Goal: Task Accomplishment & Management: Manage account settings

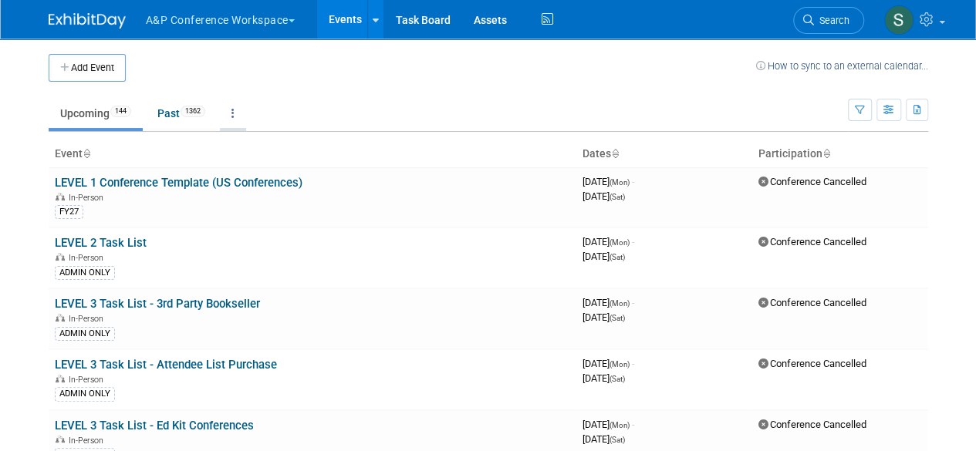
click at [231, 116] on link at bounding box center [233, 113] width 26 height 29
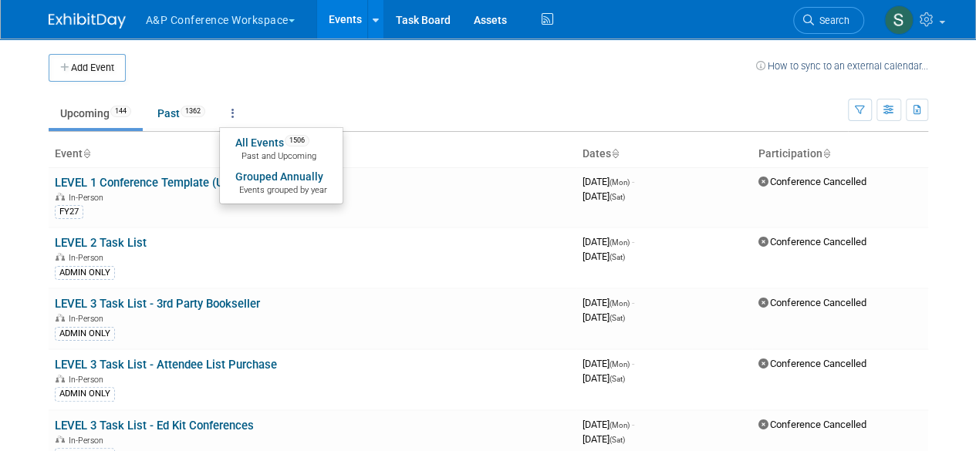
click at [241, 103] on link at bounding box center [233, 113] width 26 height 29
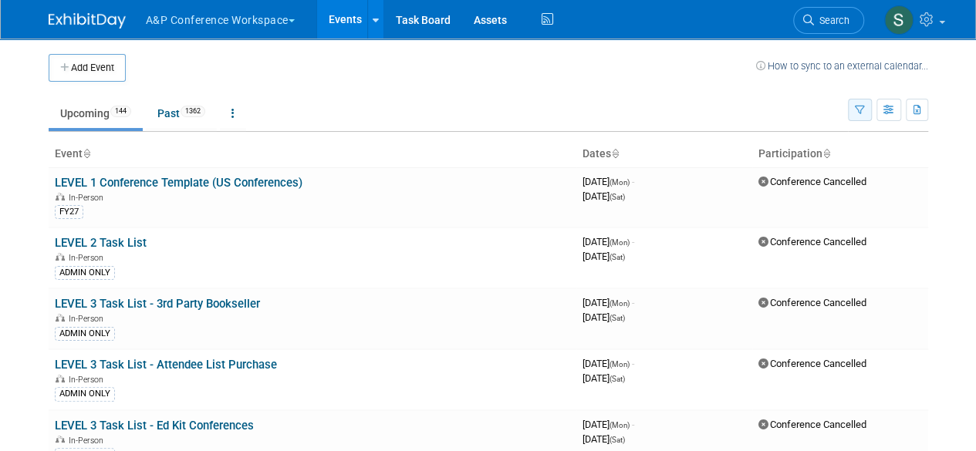
click at [858, 107] on icon "button" at bounding box center [859, 111] width 10 height 10
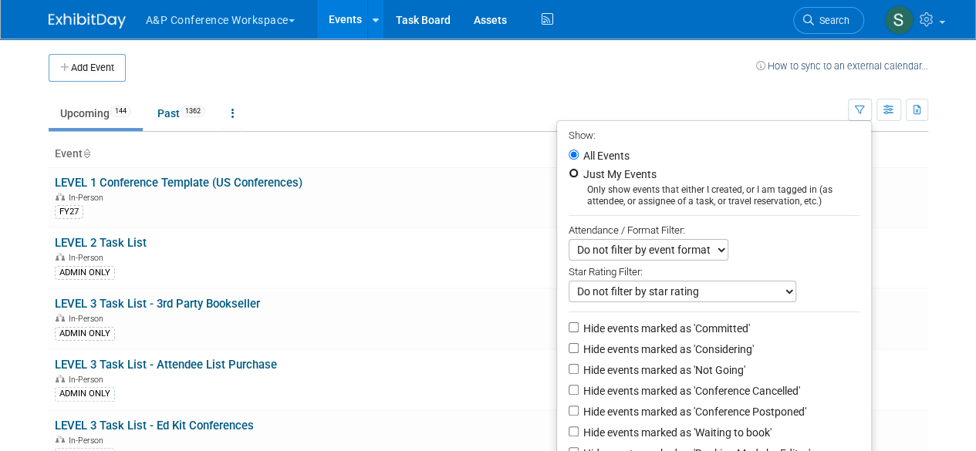
click at [568, 169] on input "Just My Events" at bounding box center [573, 173] width 10 height 10
radio input "true"
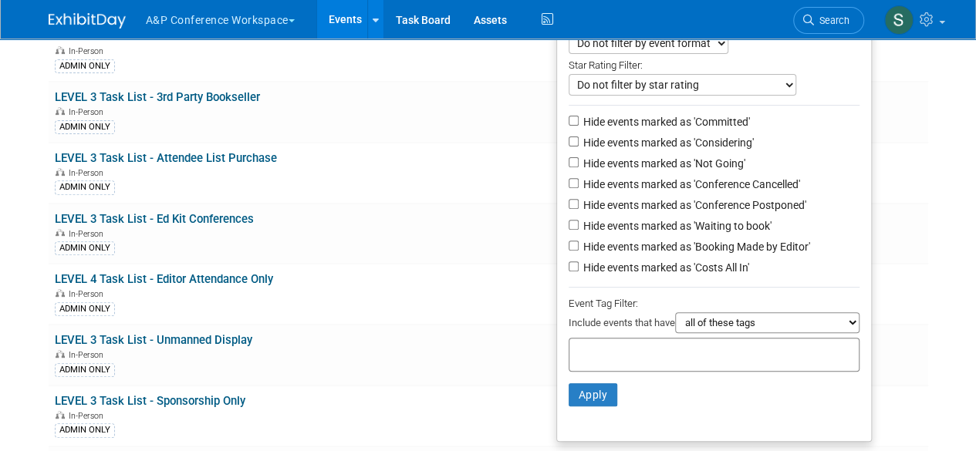
scroll to position [231, 0]
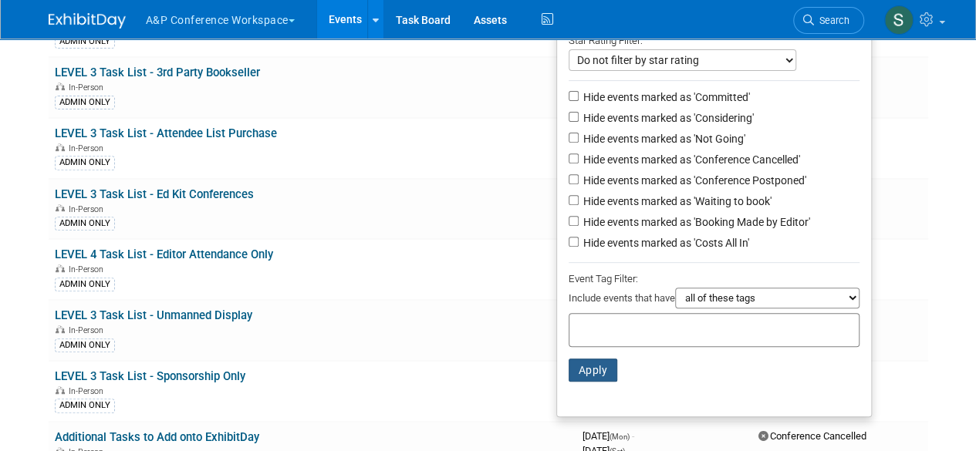
click at [585, 372] on button "Apply" at bounding box center [592, 370] width 49 height 23
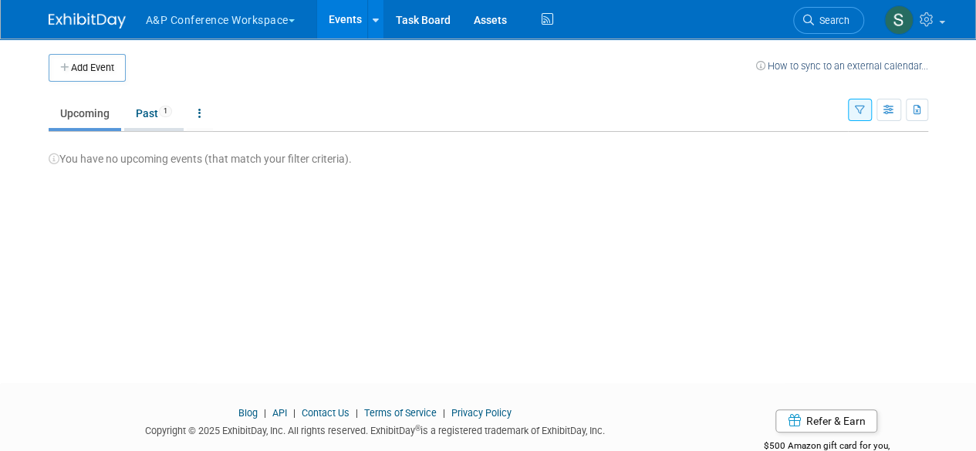
click at [145, 113] on link "Past 1" at bounding box center [153, 113] width 59 height 29
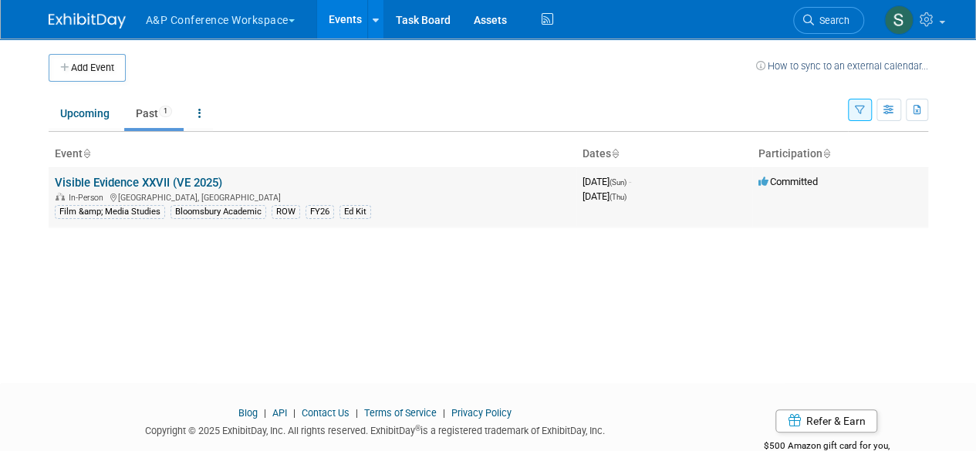
click at [162, 182] on link "Visible Evidence XXVII (VE 2025)" at bounding box center [138, 183] width 167 height 14
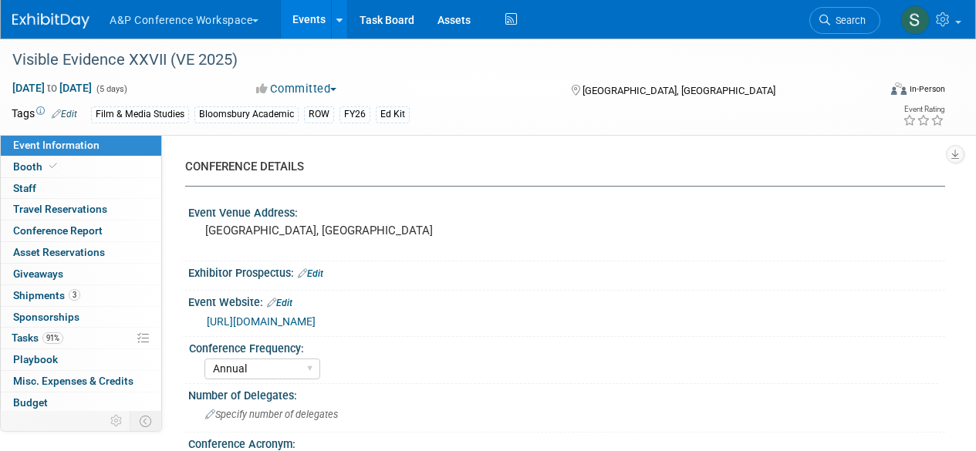
select select "Annual"
select select "Level 3"
select select "Ed Kit"
select select "Film & Media Studies"
select select "Bloomsbury Academic"
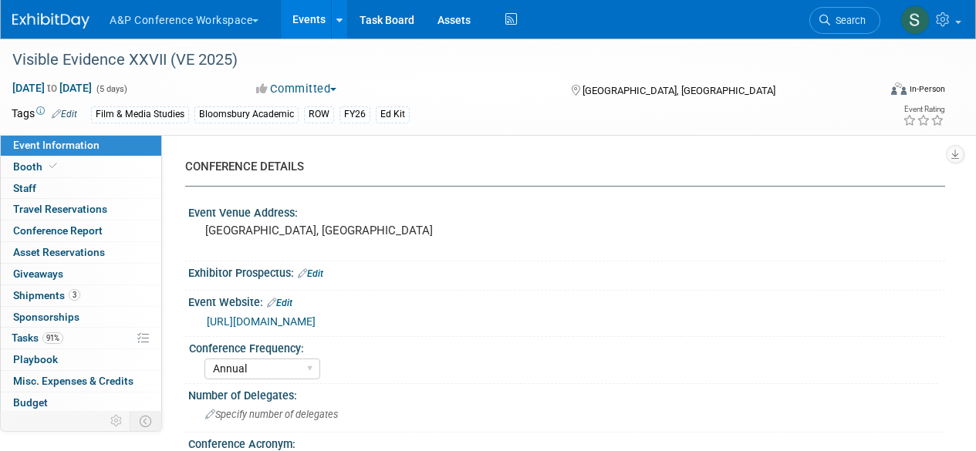
select select "Hannah Siegel"
select select "Shereen Muhyeddeen"
select select "Jenny Liddiard"
select select "Brand/Subject Presence​"
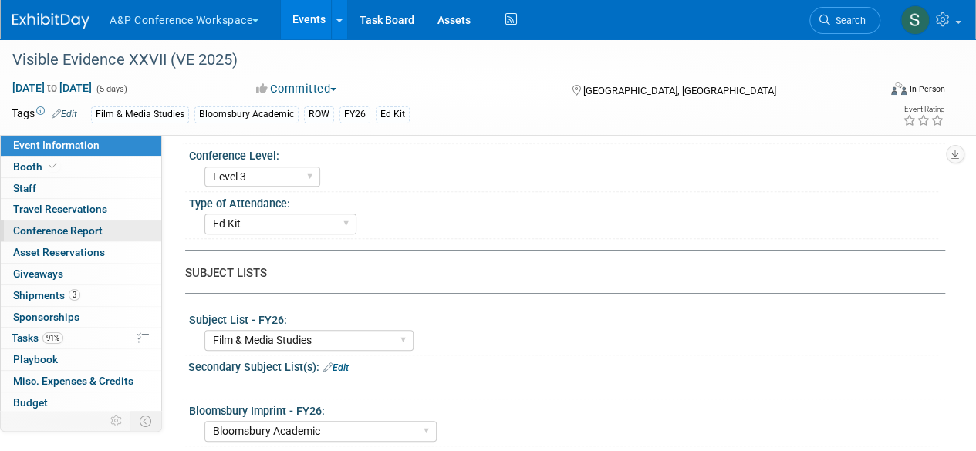
click at [53, 231] on span "Conference Report" at bounding box center [57, 230] width 89 height 12
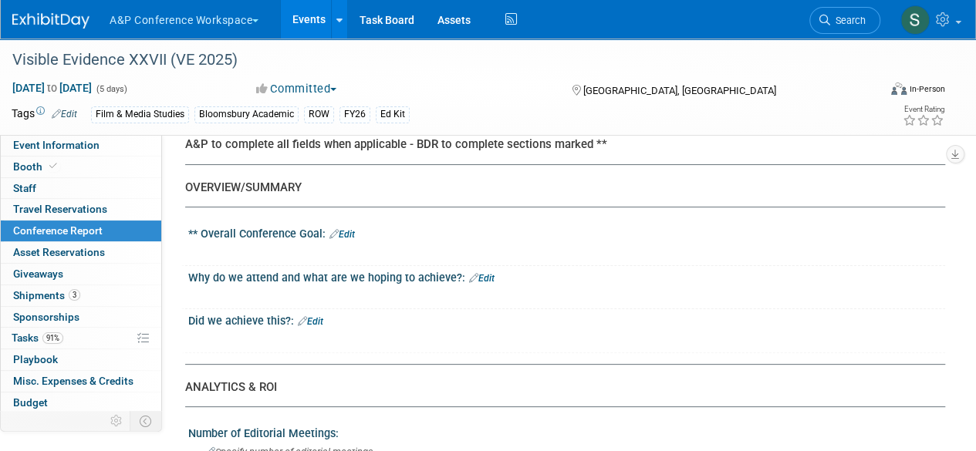
scroll to position [77, 0]
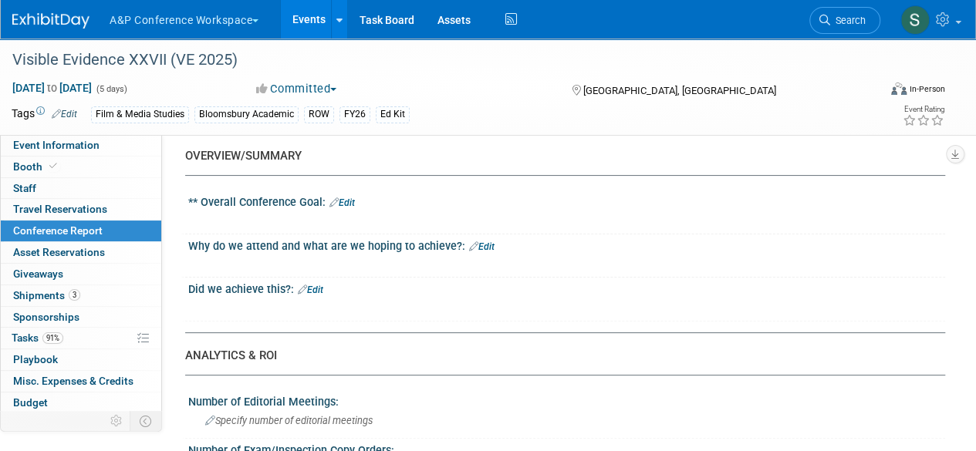
click at [485, 247] on link "Edit" at bounding box center [481, 246] width 25 height 11
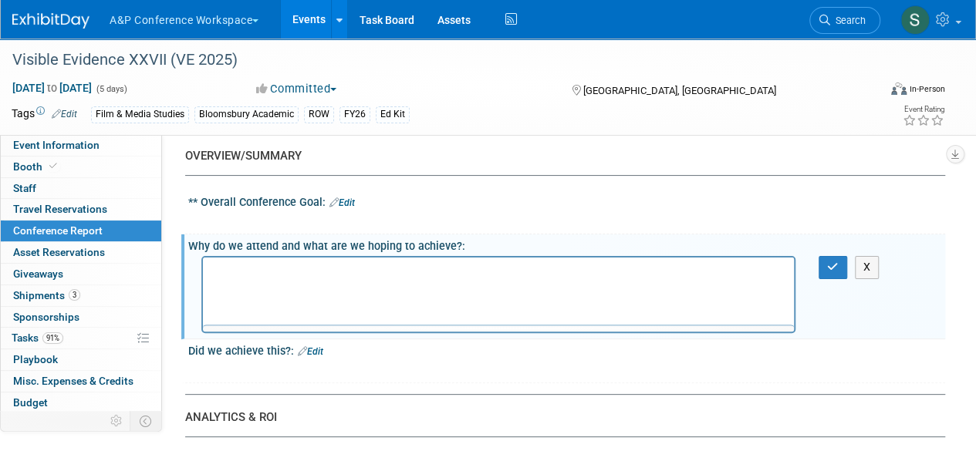
scroll to position [0, 0]
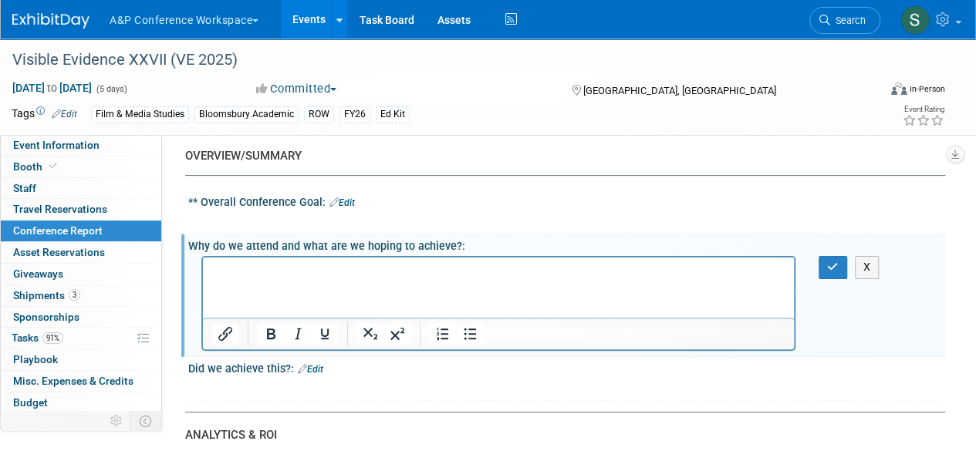
click at [364, 279] on html at bounding box center [498, 269] width 591 height 22
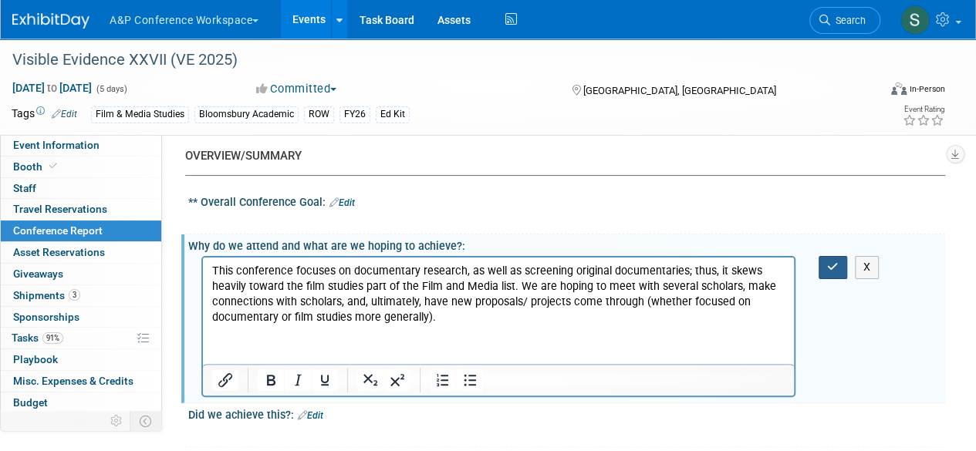
click at [827, 278] on button "button" at bounding box center [832, 267] width 29 height 22
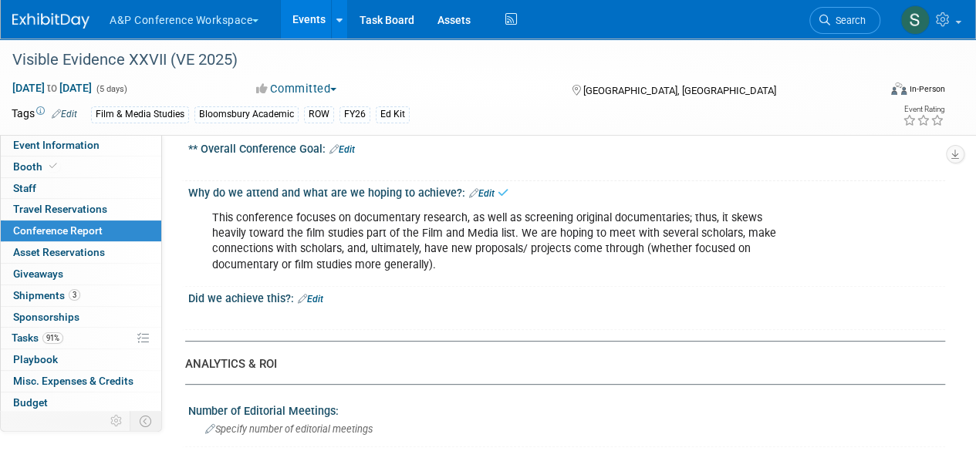
scroll to position [154, 0]
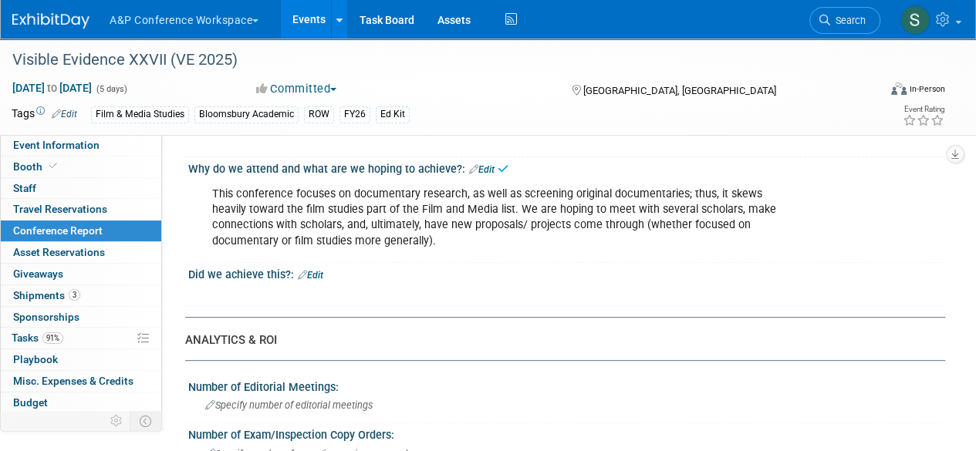
click at [319, 274] on link "Edit" at bounding box center [310, 275] width 25 height 11
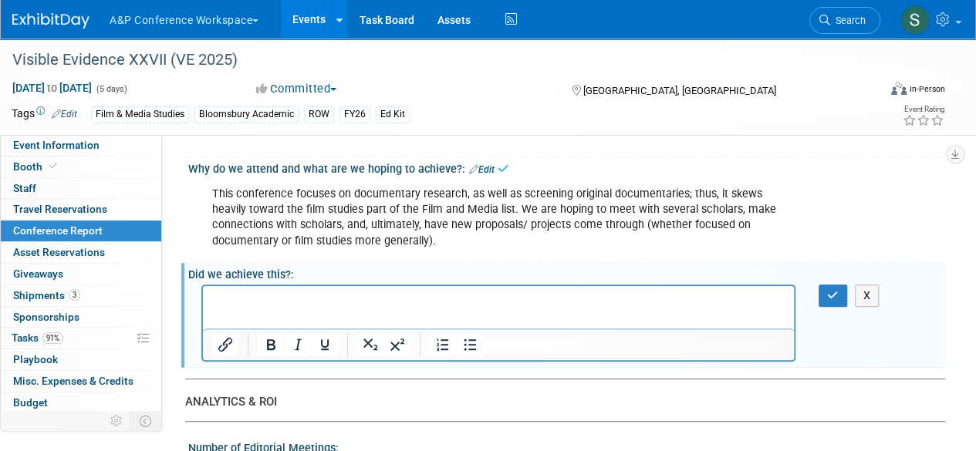
scroll to position [0, 0]
click at [373, 308] on html at bounding box center [498, 297] width 591 height 22
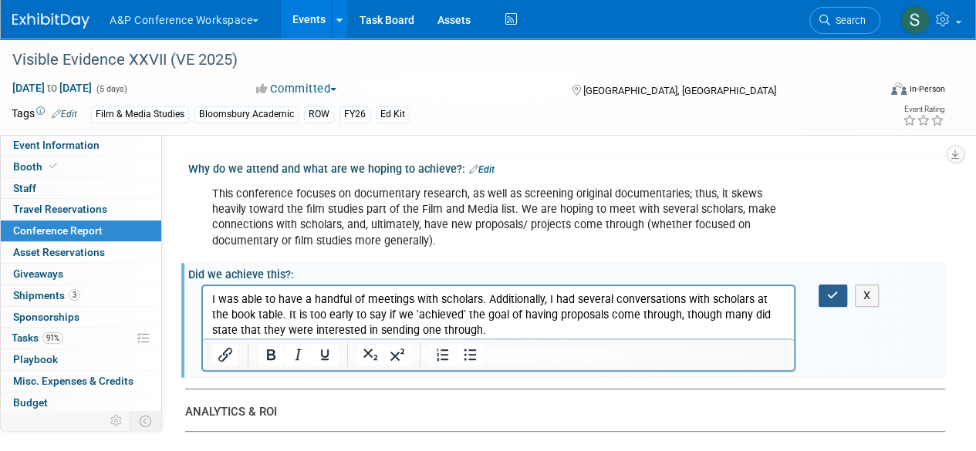
click at [832, 292] on icon "button" at bounding box center [833, 295] width 12 height 11
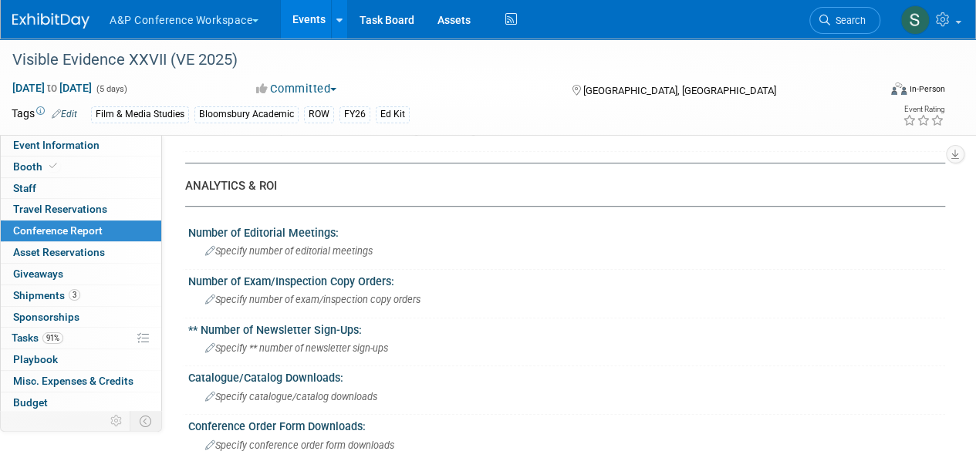
scroll to position [386, 0]
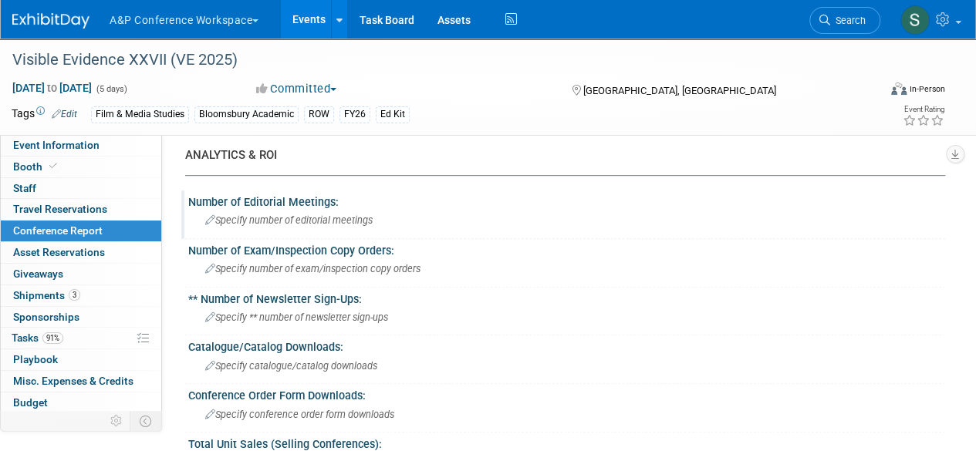
click at [318, 220] on span "Specify number of editorial meetings" at bounding box center [288, 220] width 167 height 12
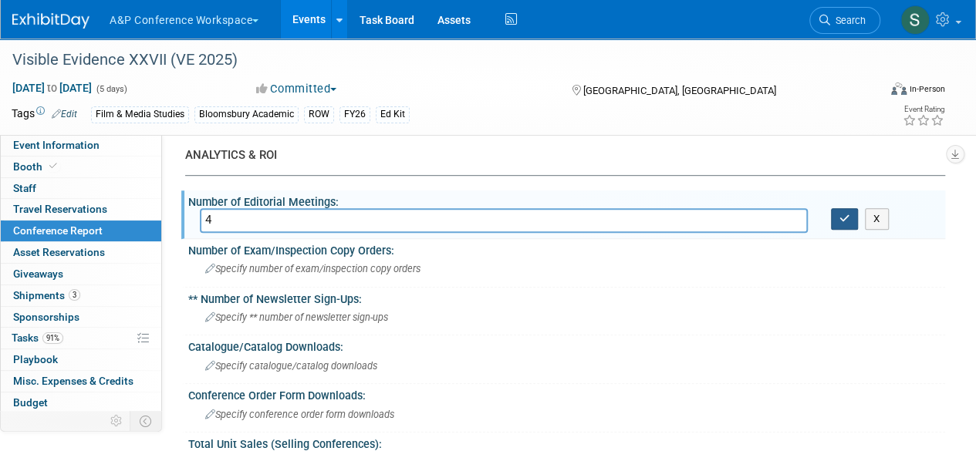
type input "4"
click at [851, 218] on button "button" at bounding box center [845, 219] width 28 height 22
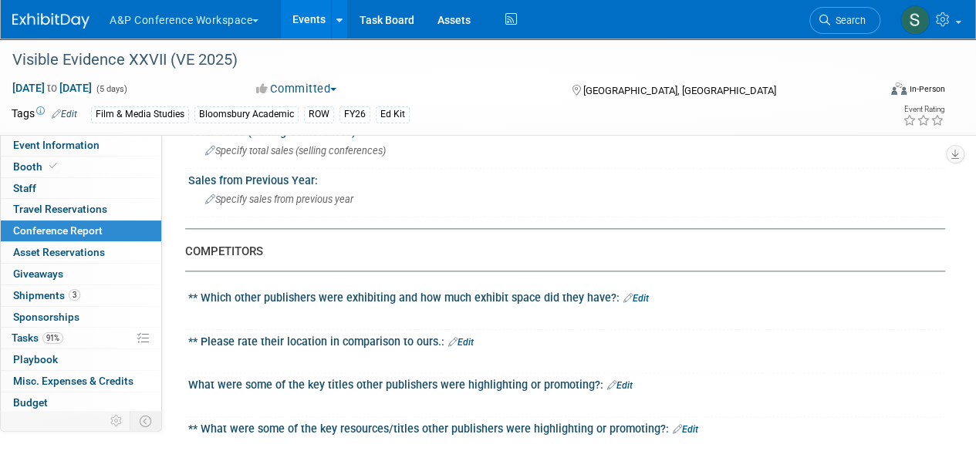
scroll to position [771, 0]
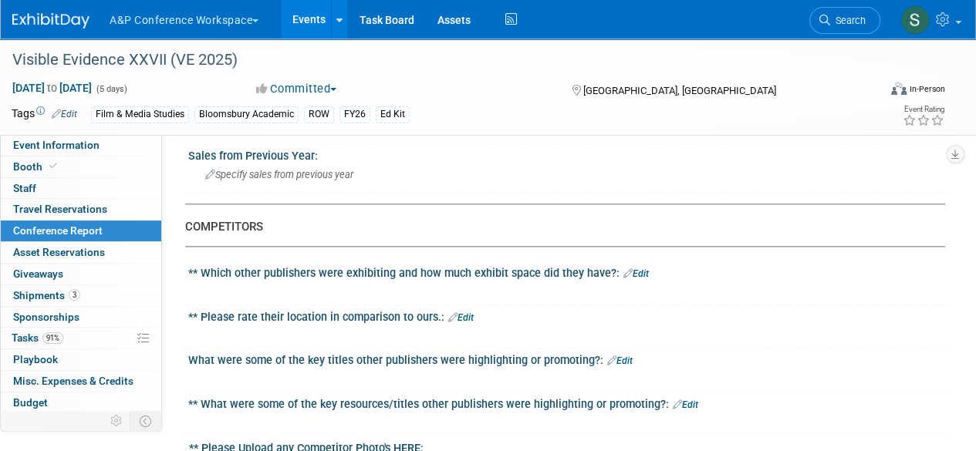
drag, startPoint x: 636, startPoint y: 266, endPoint x: 639, endPoint y: 258, distance: 8.3
click at [636, 268] on link "Edit" at bounding box center [635, 273] width 25 height 11
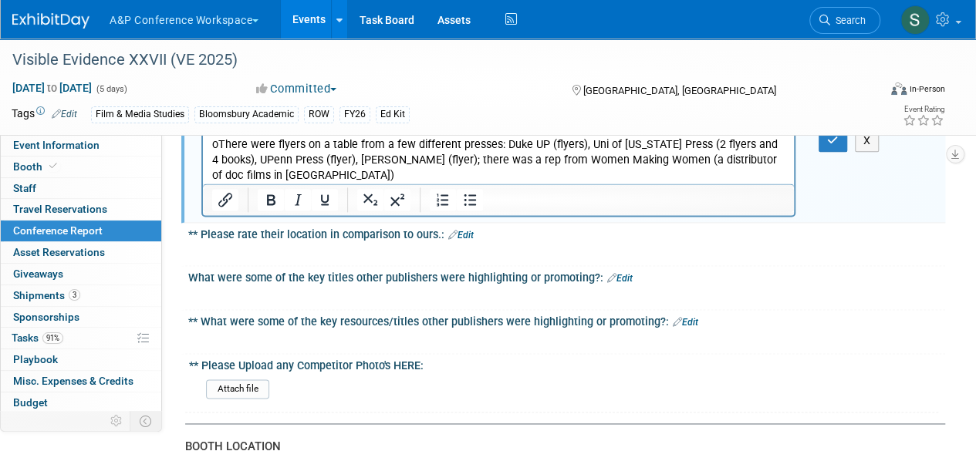
scroll to position [848, 0]
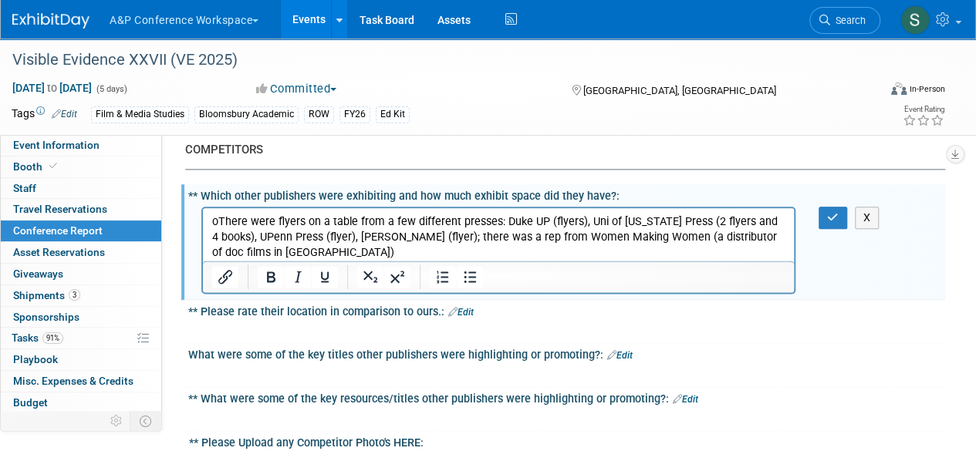
click at [228, 216] on p "o There were flyers on a table from a few different presses: Duke UP (flyers), …" at bounding box center [498, 237] width 573 height 46
click at [835, 212] on icon "button" at bounding box center [833, 217] width 12 height 11
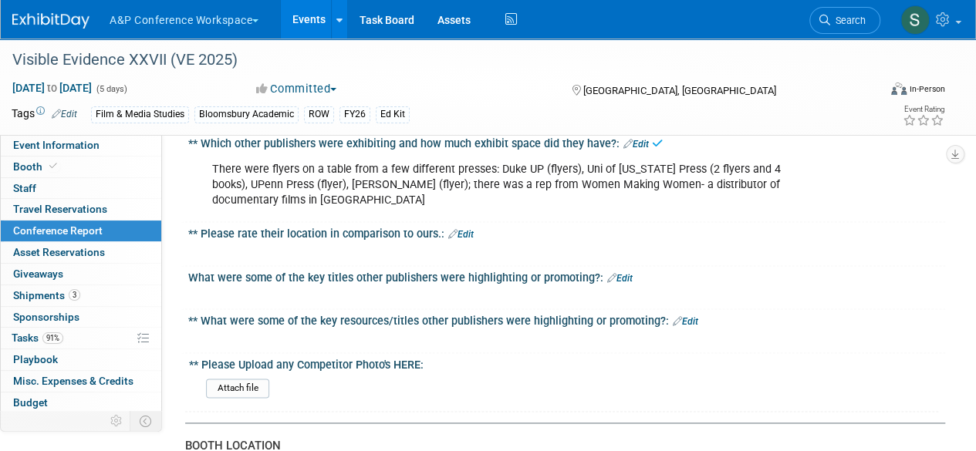
scroll to position [925, 0]
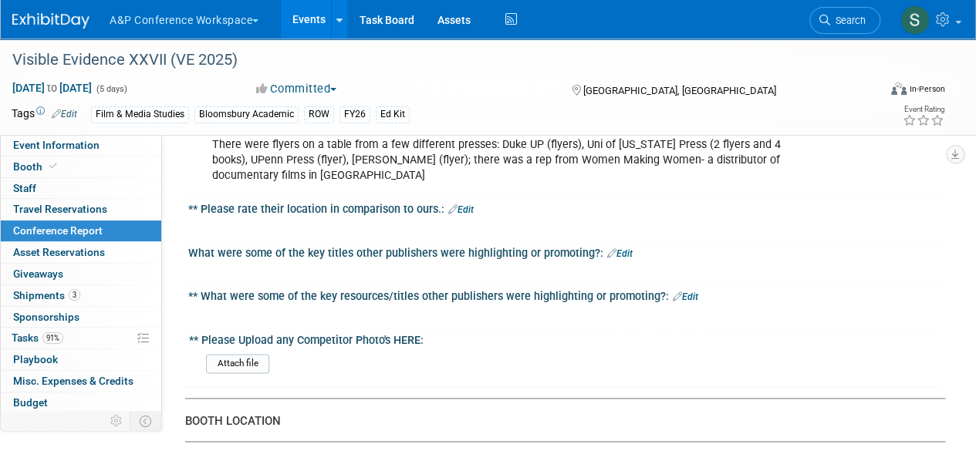
click at [467, 206] on link "Edit" at bounding box center [460, 209] width 25 height 11
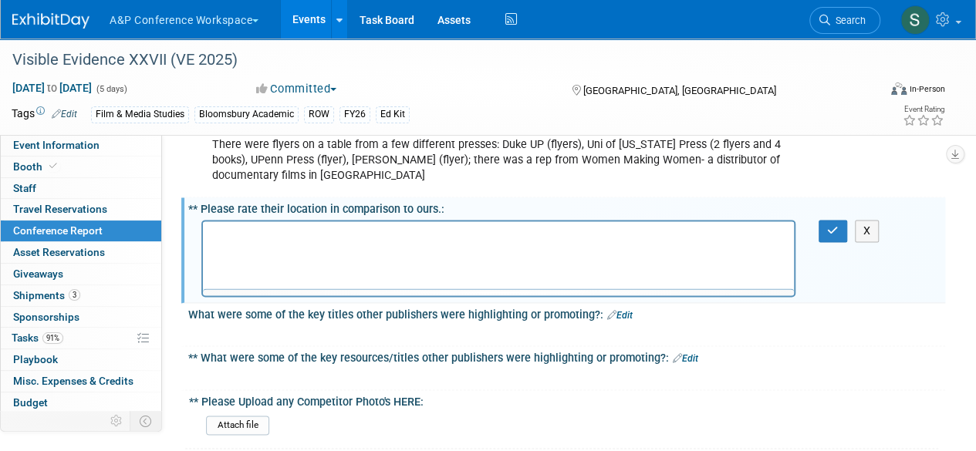
scroll to position [0, 0]
click at [444, 237] on p "Rich Text Area. Press ALT-0 for help." at bounding box center [498, 234] width 573 height 15
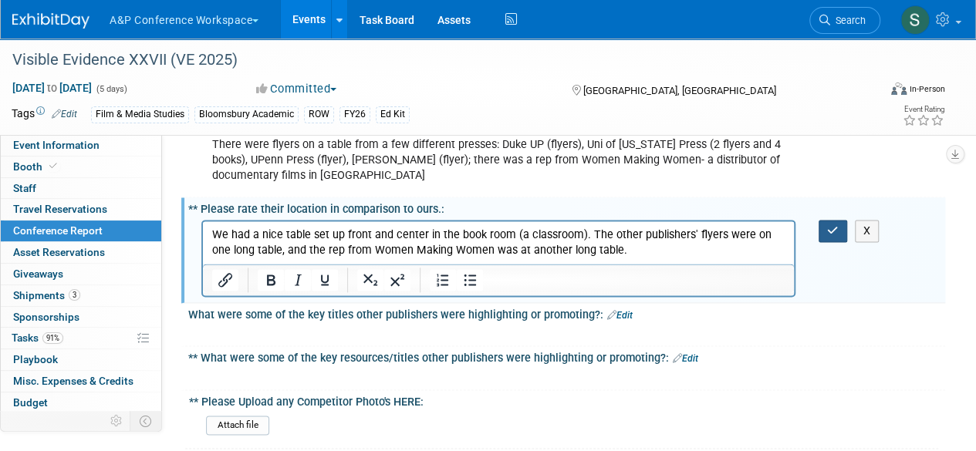
click at [831, 235] on button "button" at bounding box center [832, 231] width 29 height 22
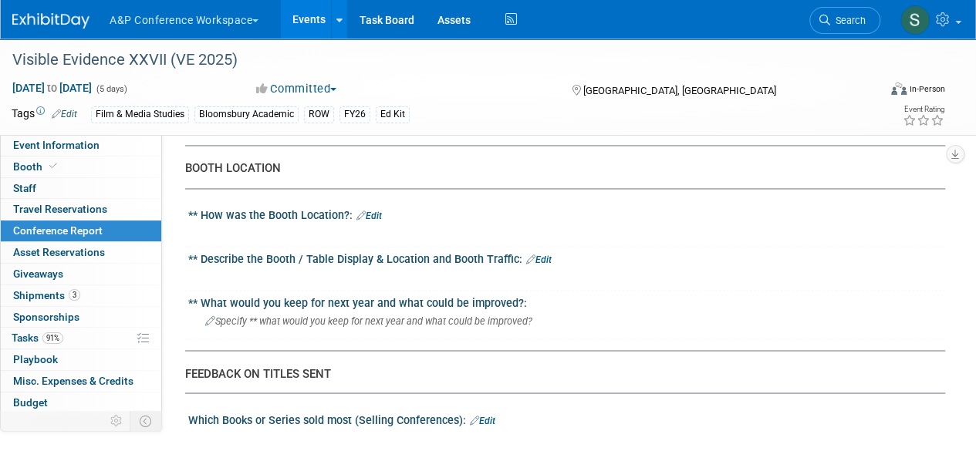
scroll to position [1234, 0]
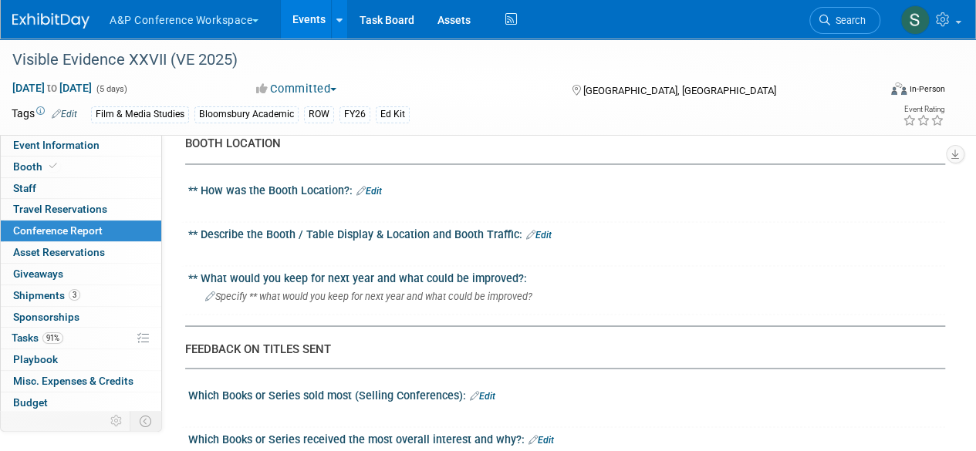
click at [369, 187] on link "Edit" at bounding box center [368, 191] width 25 height 11
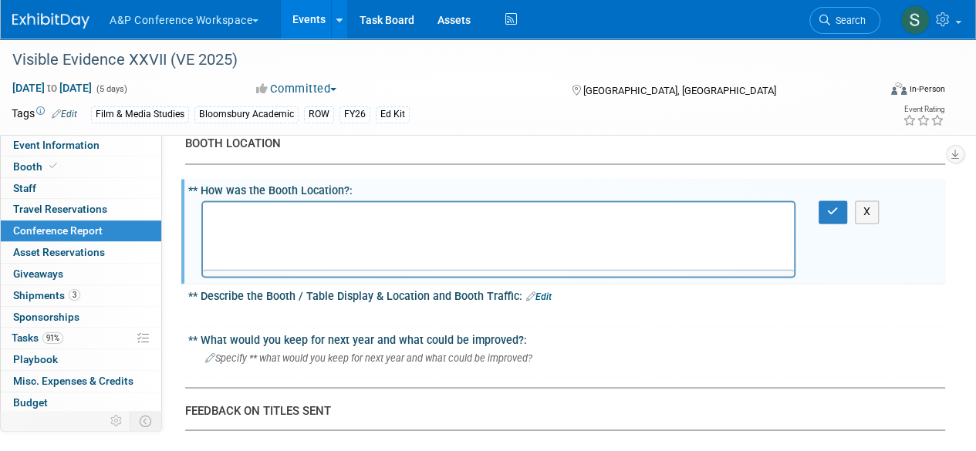
scroll to position [0, 0]
click at [360, 217] on p "Rich Text Area. Press ALT-0 for help." at bounding box center [498, 215] width 573 height 15
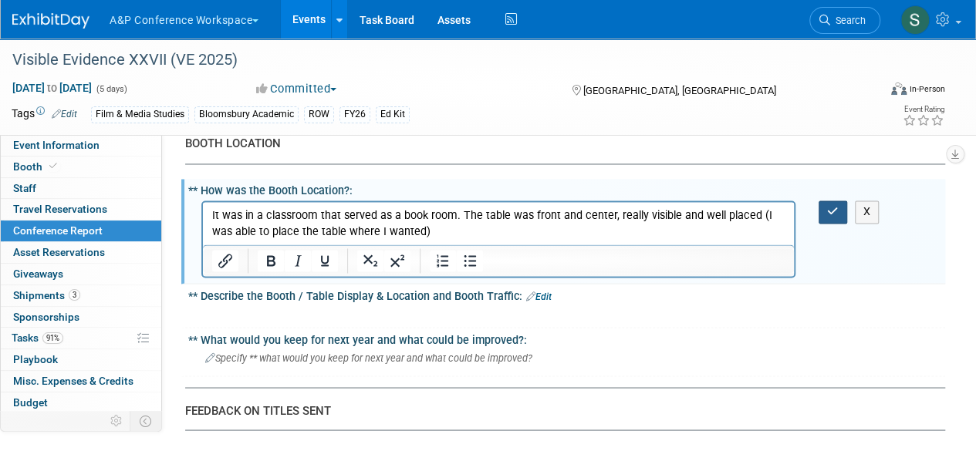
drag, startPoint x: 824, startPoint y: 208, endPoint x: 824, endPoint y: 200, distance: 8.5
click at [824, 201] on button "button" at bounding box center [832, 212] width 29 height 22
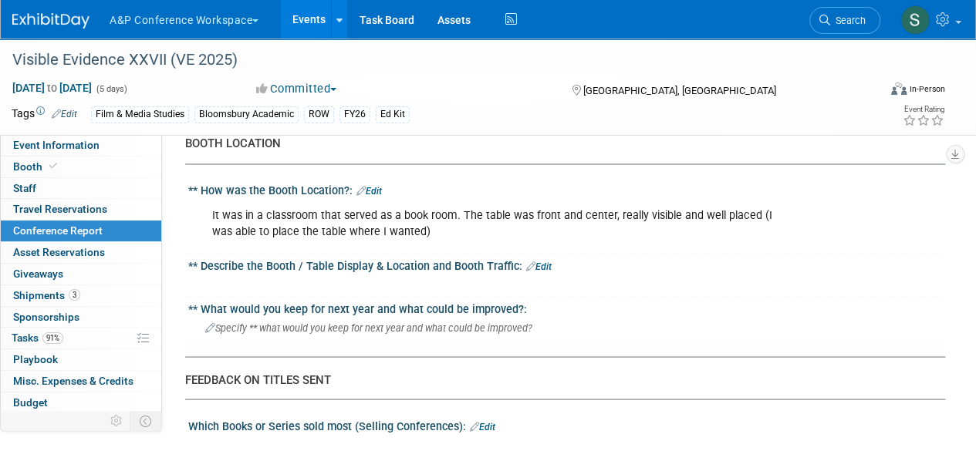
click at [371, 186] on link "Edit" at bounding box center [368, 191] width 25 height 11
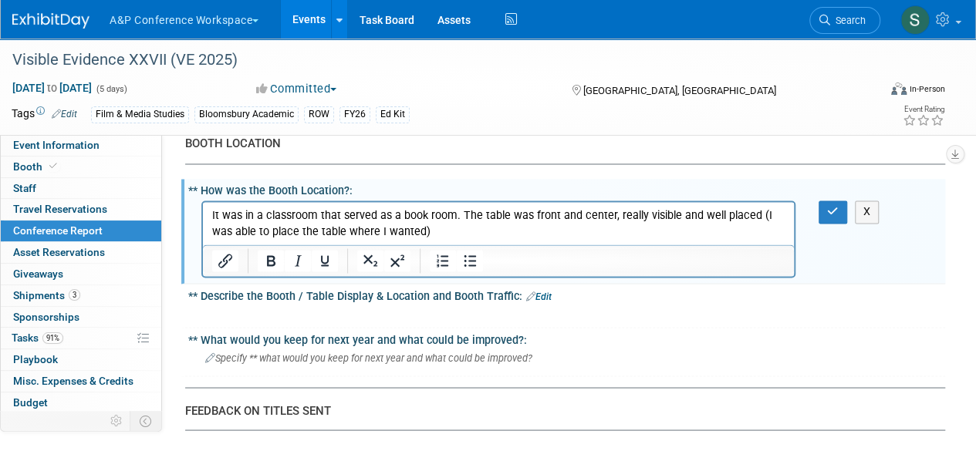
click at [545, 291] on link "Edit" at bounding box center [538, 296] width 25 height 11
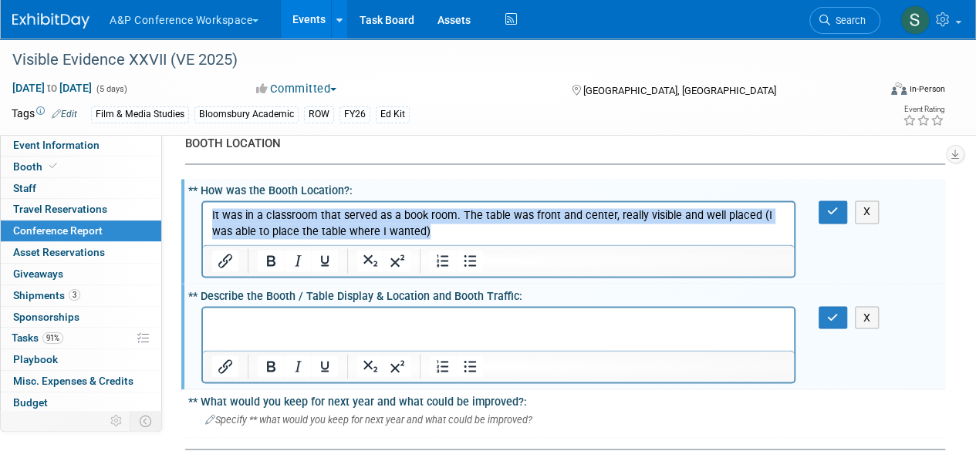
drag, startPoint x: 211, startPoint y: 216, endPoint x: 474, endPoint y: 229, distance: 262.5
click at [474, 229] on p "It was in a classroom that served as a book room. The table was front and cente…" at bounding box center [498, 223] width 573 height 31
copy p "It was in a classroom that served as a book room. The table was front and cente…"
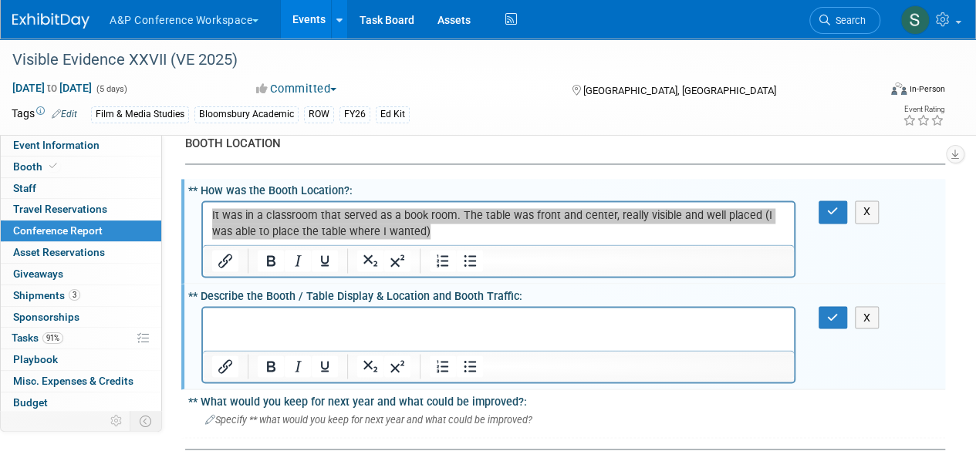
click at [281, 326] on p "Rich Text Area. Press ALT-0 for help." at bounding box center [498, 320] width 573 height 15
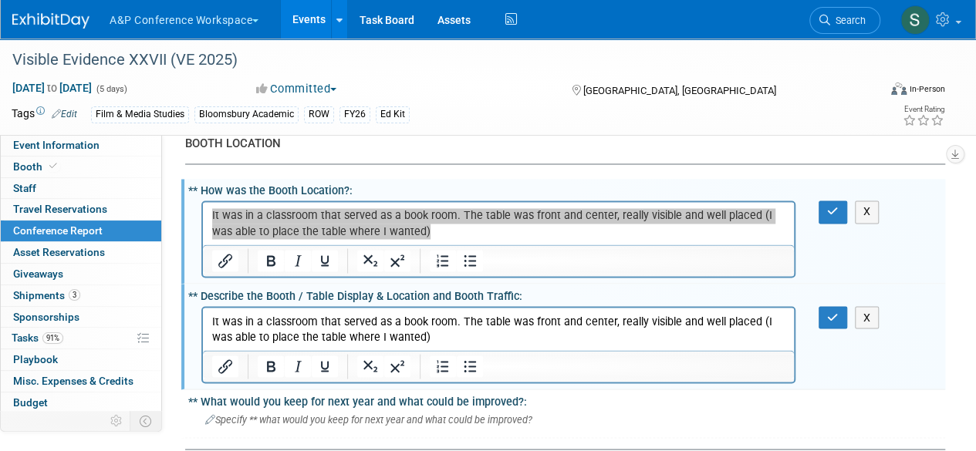
click at [427, 332] on p "It was in a classroom that served as a book room. The table was front and cente…" at bounding box center [498, 328] width 573 height 31
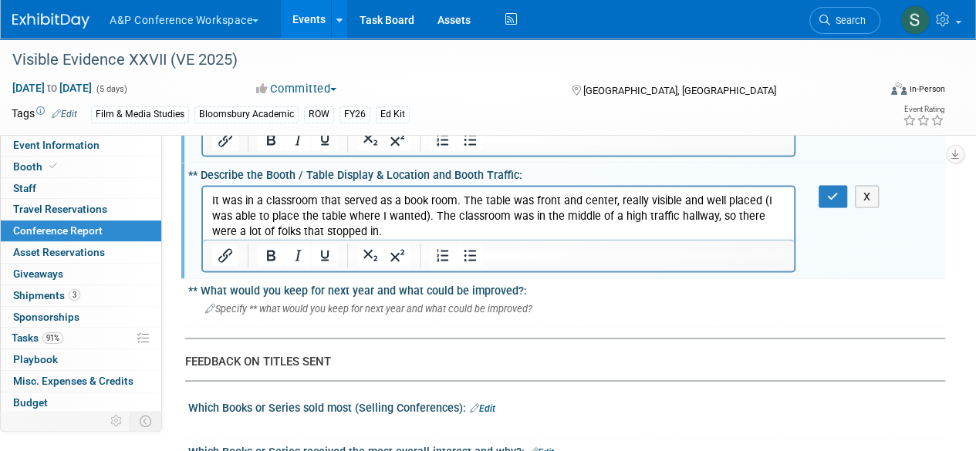
scroll to position [1388, 0]
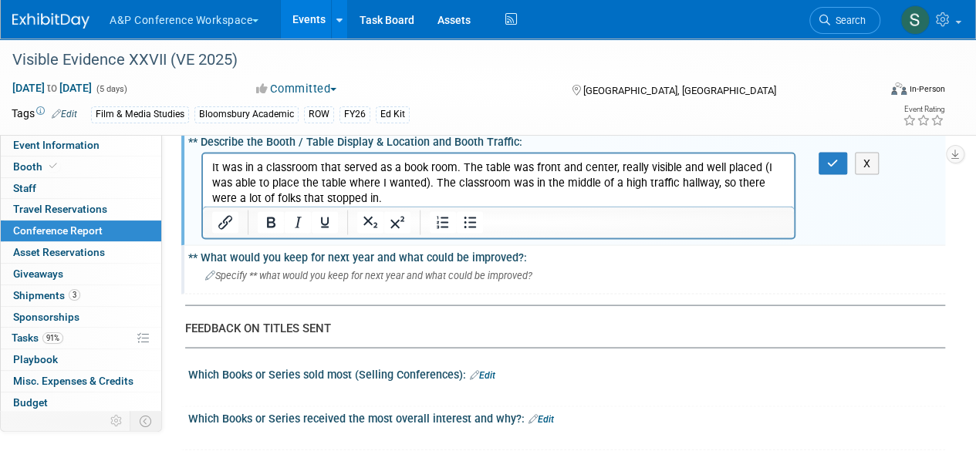
click at [504, 256] on div "** What would you keep for next year and what could be improved?:" at bounding box center [566, 254] width 757 height 19
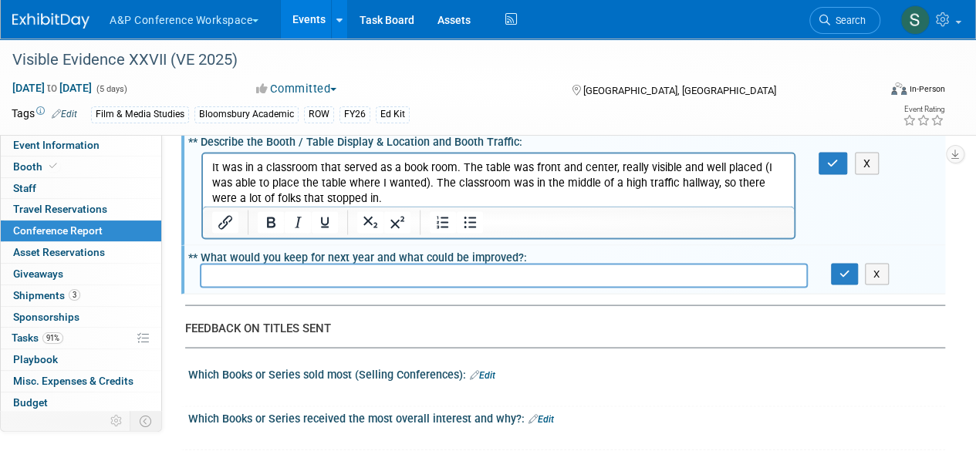
click at [495, 271] on input "text" at bounding box center [504, 275] width 608 height 24
click at [450, 276] on input "text" at bounding box center [504, 275] width 608 height 24
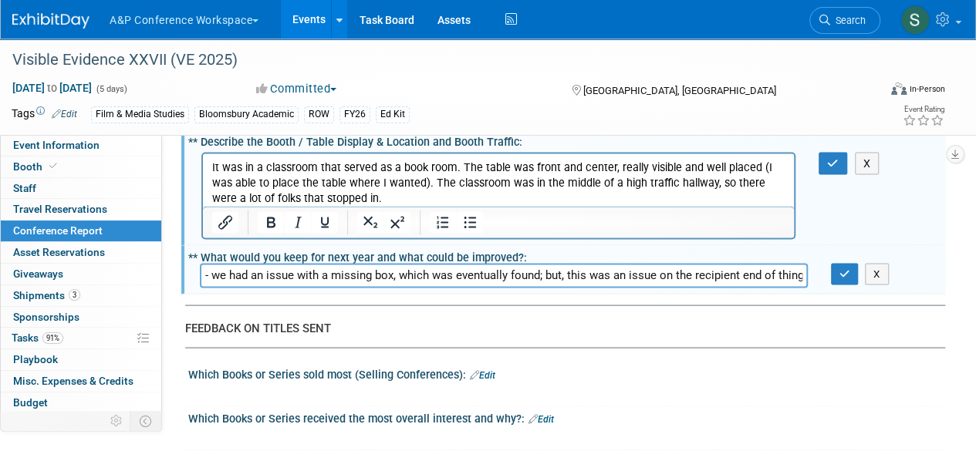
scroll to position [0, 779]
type input "I would keep the booth size, having about 10 books on the table, along with the…"
click at [846, 268] on icon "button" at bounding box center [844, 273] width 11 height 10
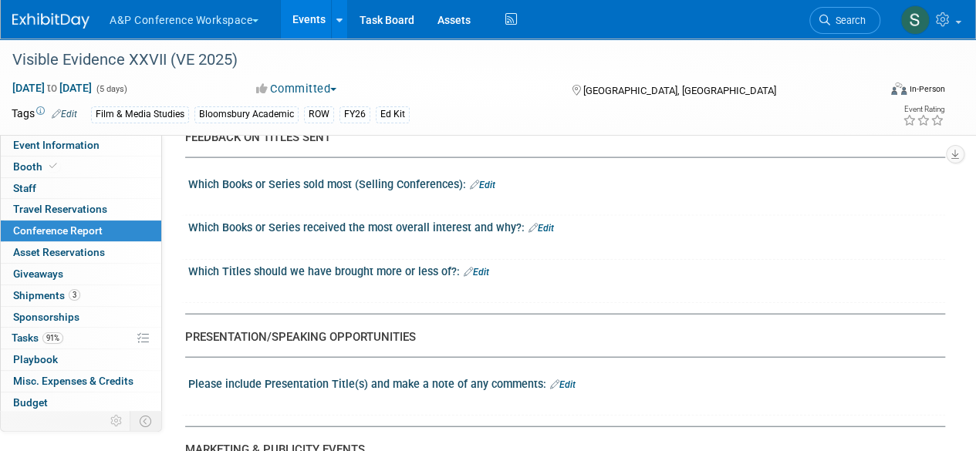
scroll to position [1620, 0]
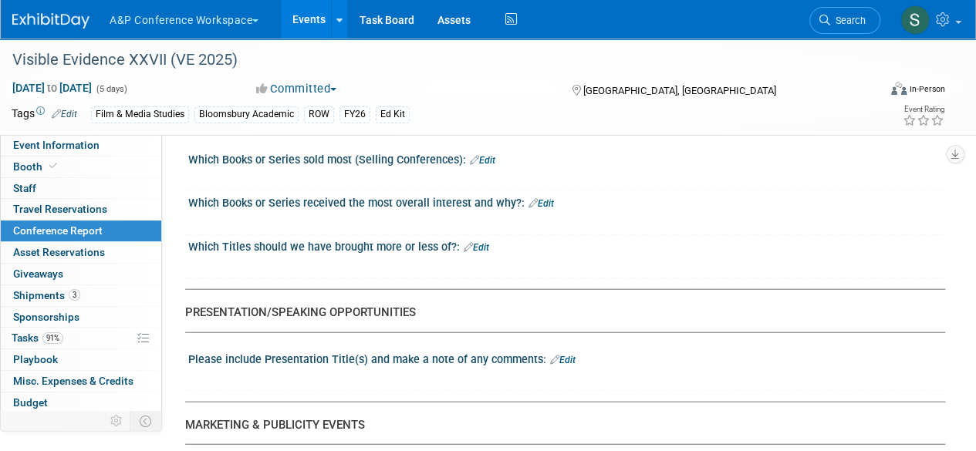
click at [546, 199] on link "Edit" at bounding box center [540, 203] width 25 height 11
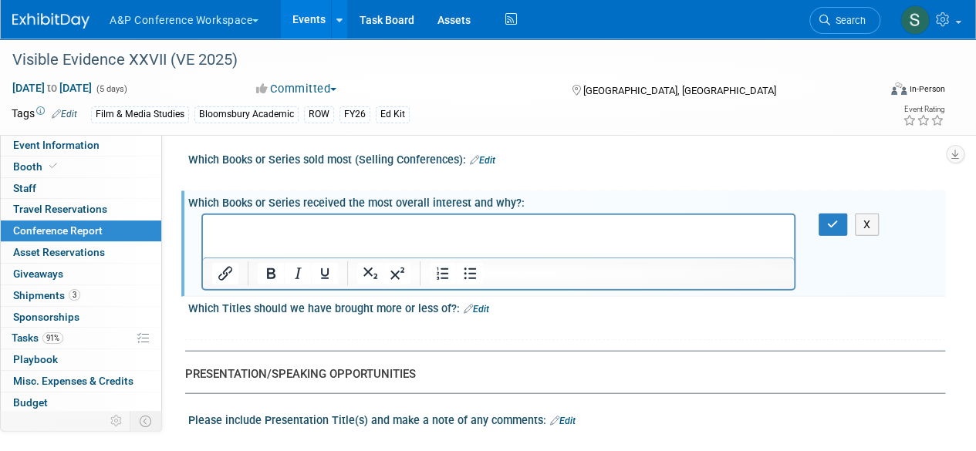
scroll to position [0, 0]
click at [550, 229] on p "Rich Text Area. Press ALT-0 for help." at bounding box center [498, 228] width 573 height 15
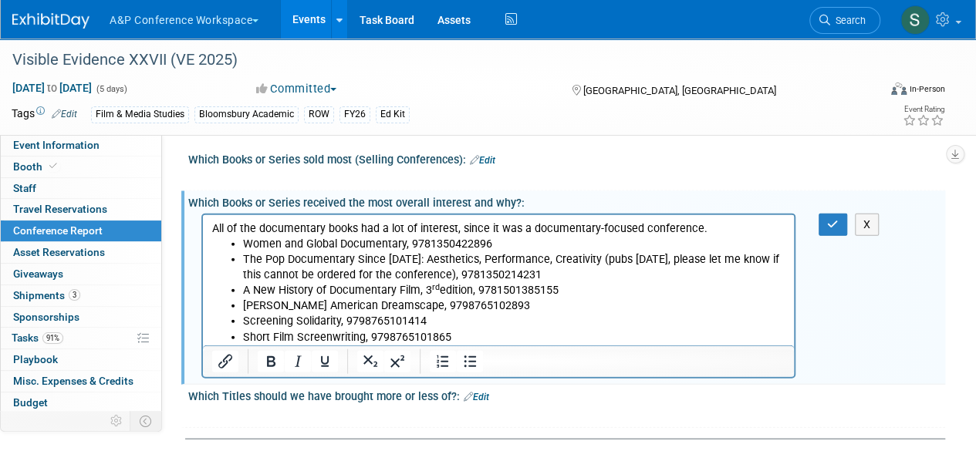
click at [720, 224] on p "All of the documentary books had a lot of interest, since it was a documentary-…" at bounding box center [498, 228] width 573 height 15
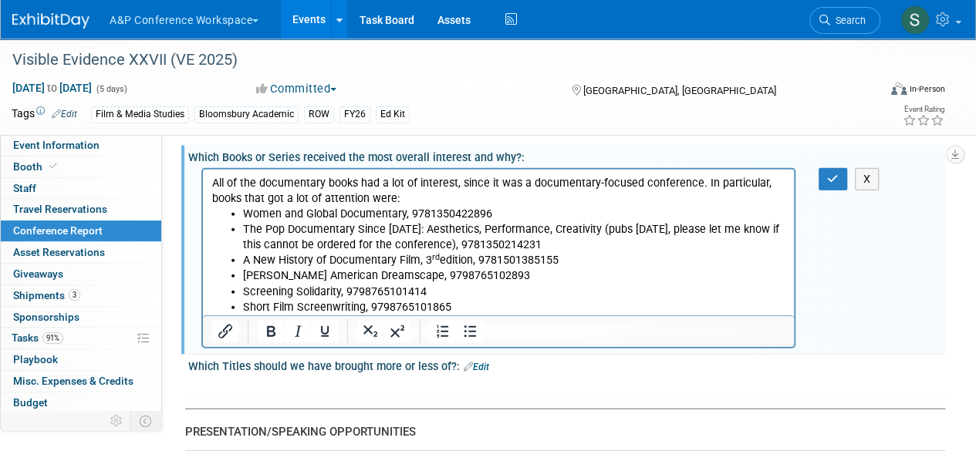
scroll to position [1697, 0]
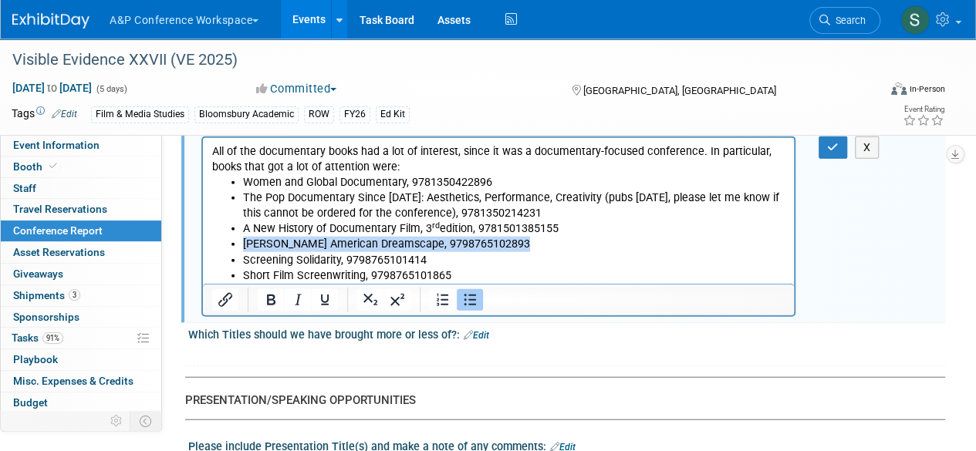
drag, startPoint x: 520, startPoint y: 240, endPoint x: 221, endPoint y: 245, distance: 299.3
click at [221, 245] on ul "Women and Global Documentary, 9781350422896 The Pop Documentary Since 1980: Aes…" at bounding box center [498, 228] width 573 height 109
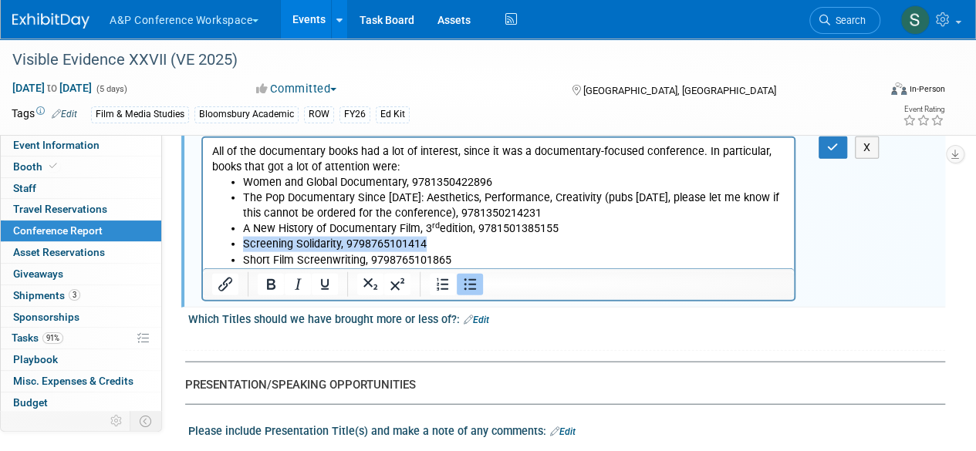
drag, startPoint x: 434, startPoint y: 240, endPoint x: 216, endPoint y: 244, distance: 218.3
click at [216, 244] on ul "Women and Global Documentary, 9781350422896 The Pop Documentary Since 1980: Aes…" at bounding box center [498, 220] width 573 height 93
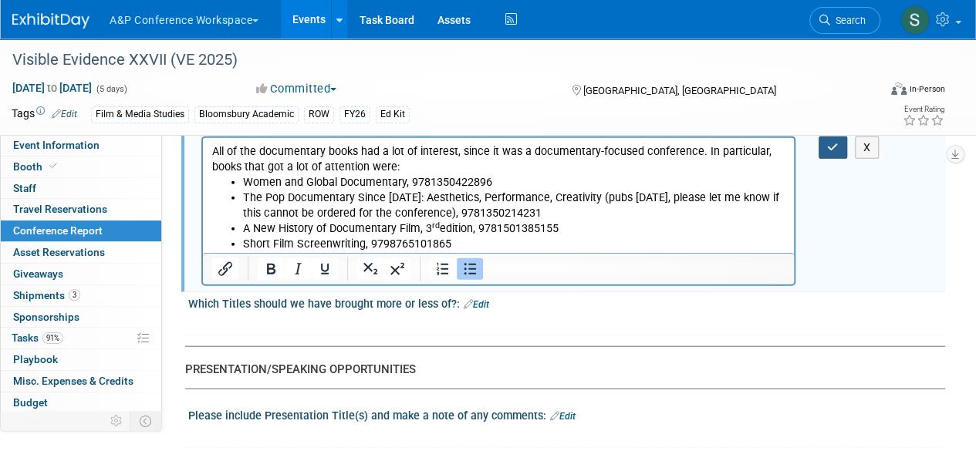
click at [825, 142] on button "button" at bounding box center [832, 148] width 29 height 22
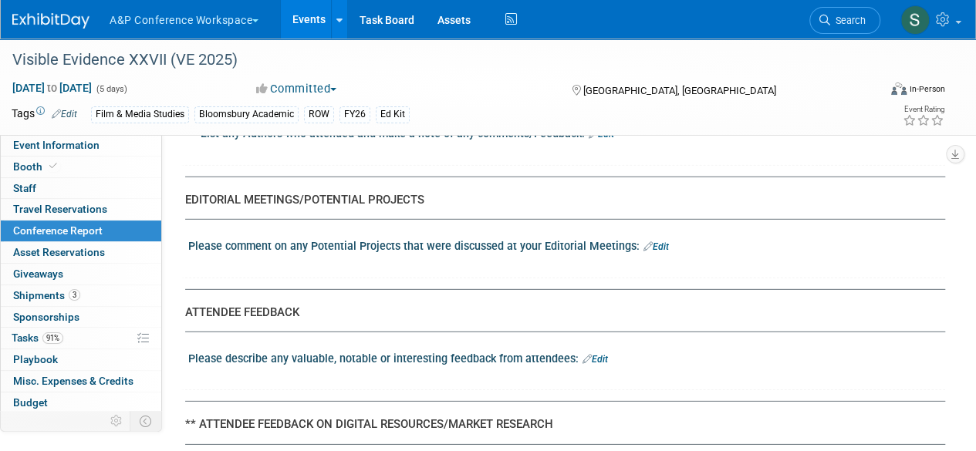
scroll to position [2159, 0]
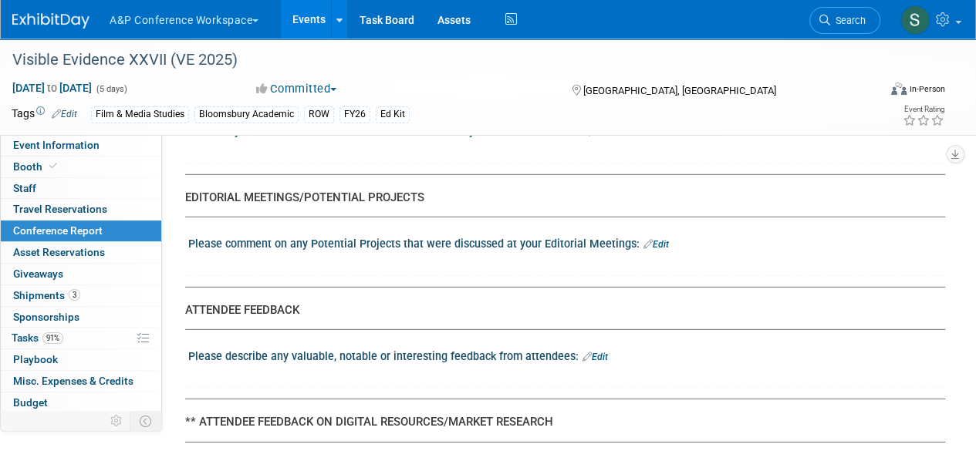
click at [664, 239] on link "Edit" at bounding box center [655, 244] width 25 height 11
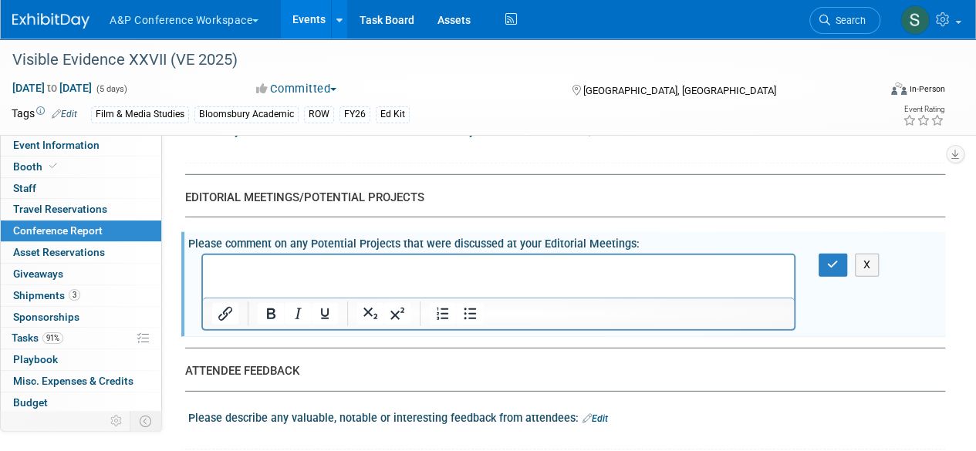
scroll to position [0, 0]
click at [534, 277] on p "Rich Text Area. Press ALT-0 for help." at bounding box center [498, 268] width 573 height 15
click at [288, 266] on li "A project" at bounding box center [514, 268] width 542 height 15
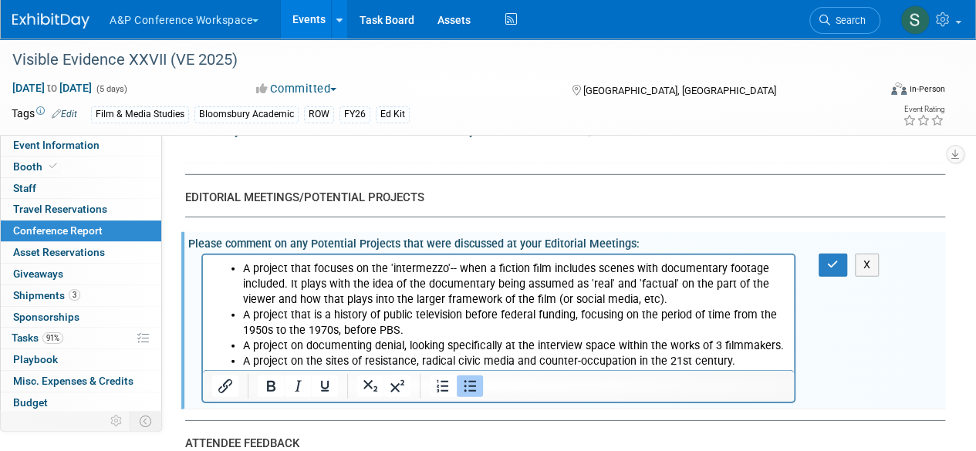
scroll to position [2236, 0]
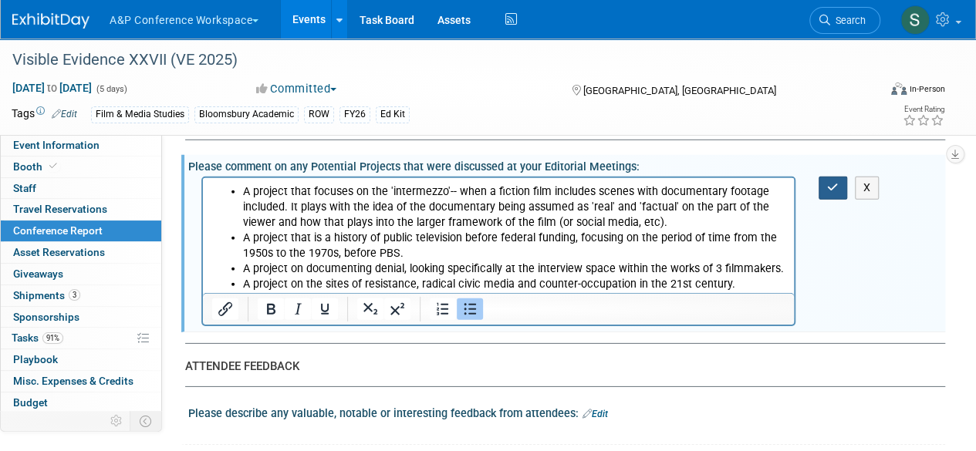
click at [828, 177] on button "button" at bounding box center [832, 188] width 29 height 22
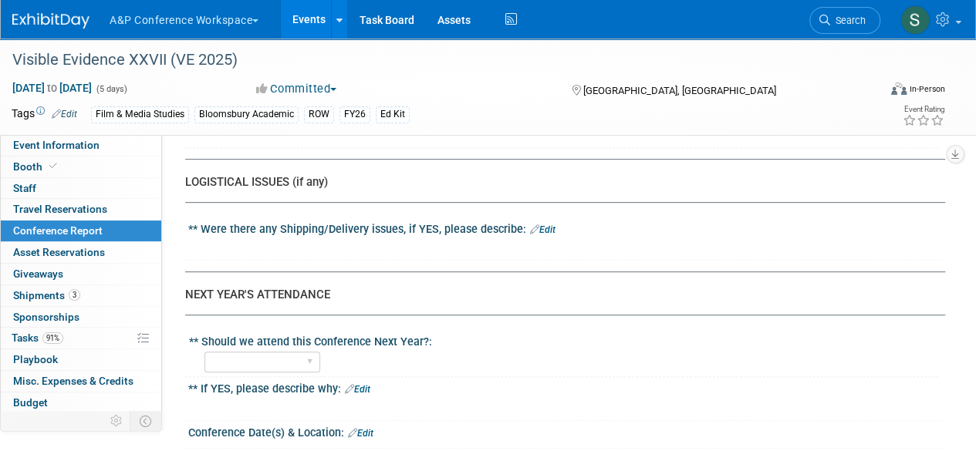
scroll to position [3239, 0]
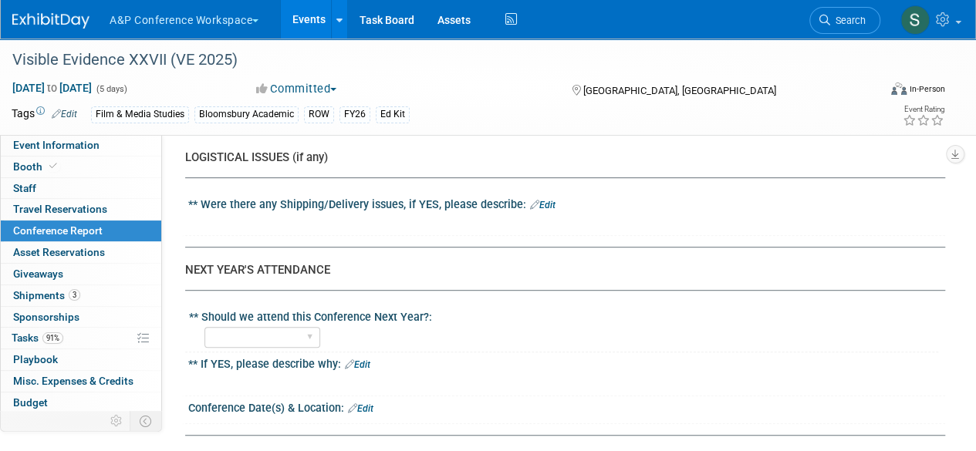
click at [549, 200] on link "Edit" at bounding box center [542, 205] width 25 height 11
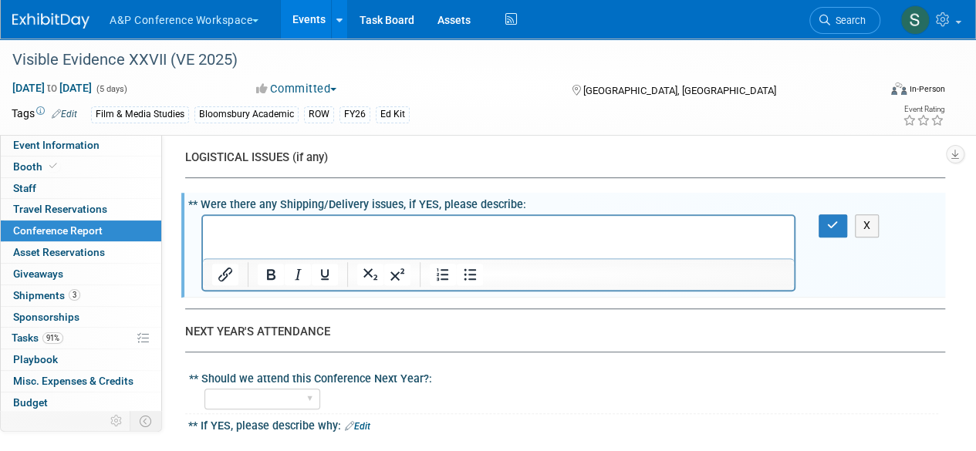
scroll to position [0, 0]
click at [505, 238] on html at bounding box center [498, 227] width 591 height 22
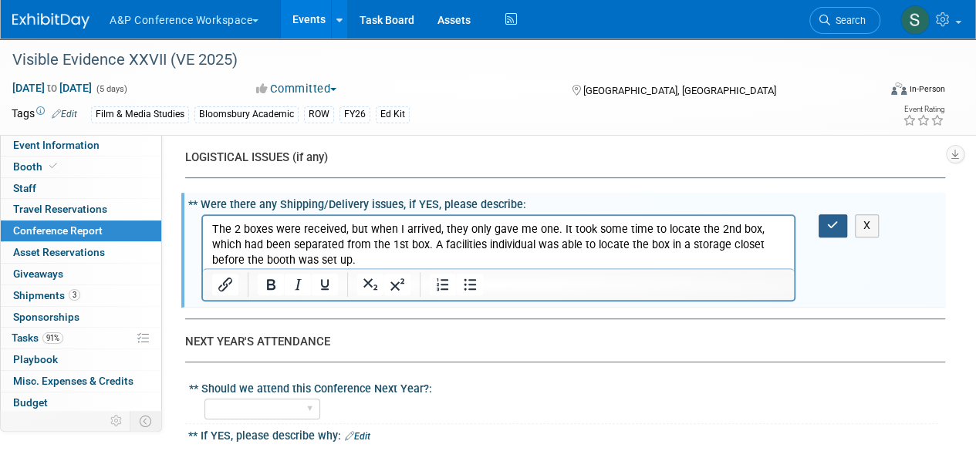
click at [823, 217] on button "button" at bounding box center [832, 225] width 29 height 22
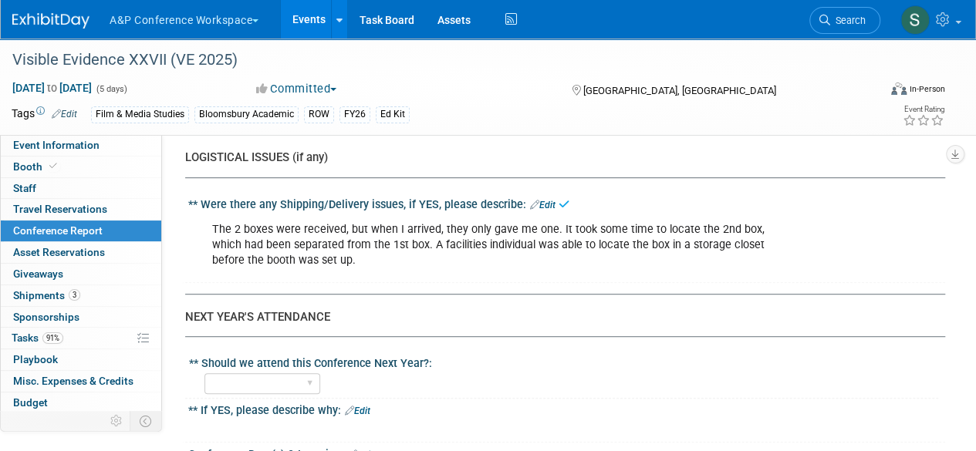
scroll to position [3393, 0]
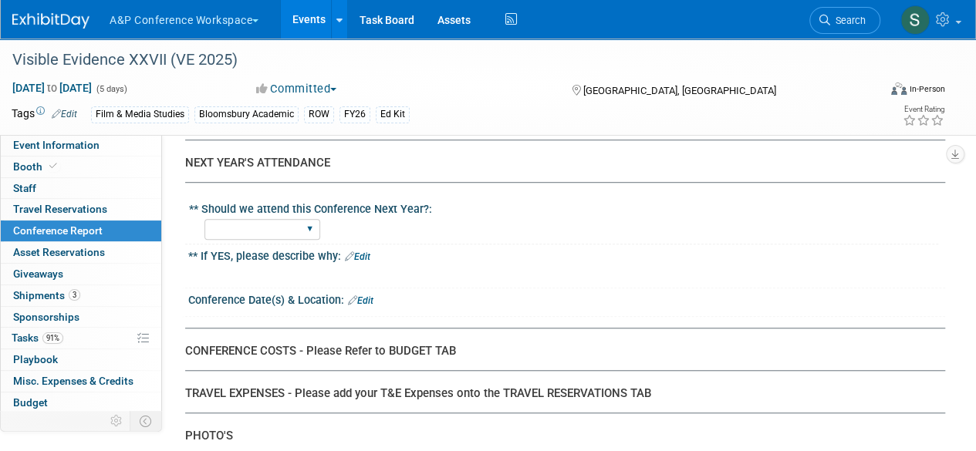
click at [312, 215] on div "YES NO" at bounding box center [262, 229] width 116 height 29
click at [308, 220] on select "YES NO" at bounding box center [262, 229] width 116 height 21
select select "YES"
click at [204, 219] on select "YES NO" at bounding box center [262, 229] width 116 height 21
click at [498, 267] on div at bounding box center [498, 274] width 594 height 15
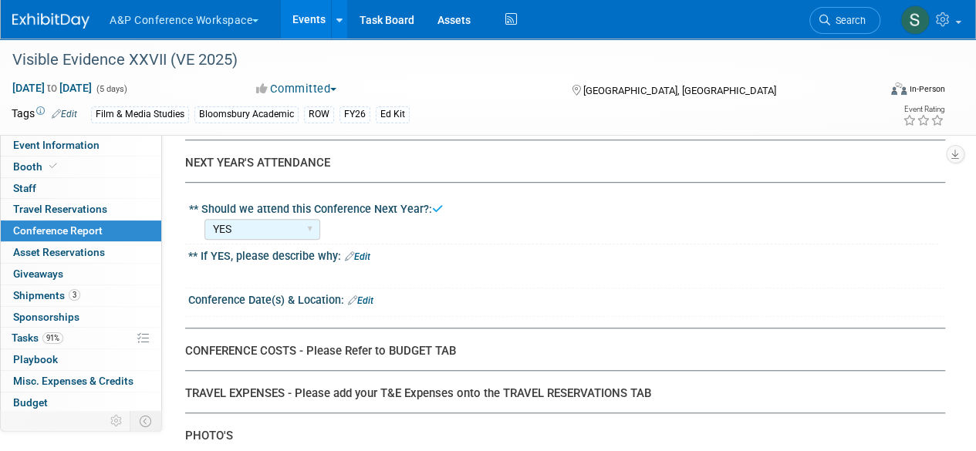
click at [370, 251] on link "Edit" at bounding box center [357, 256] width 25 height 11
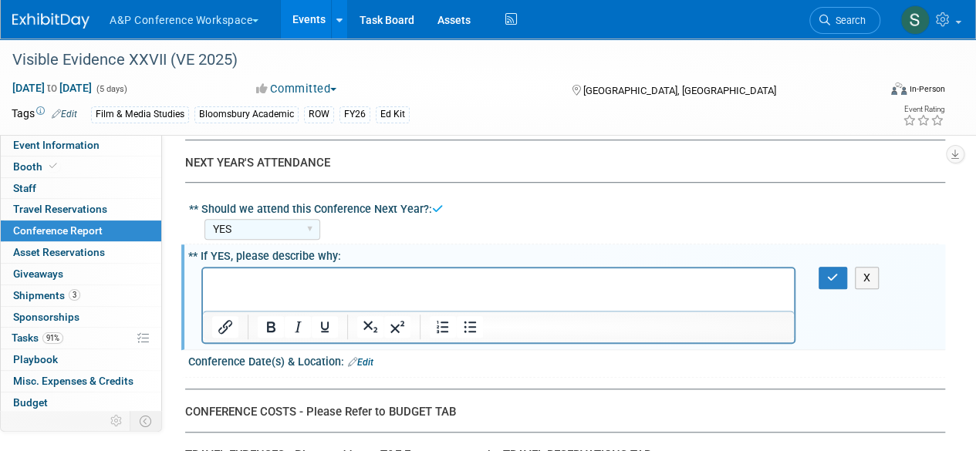
scroll to position [0, 0]
click at [370, 287] on p "Rich Text Area. Press ALT-0 for help." at bounding box center [498, 282] width 573 height 15
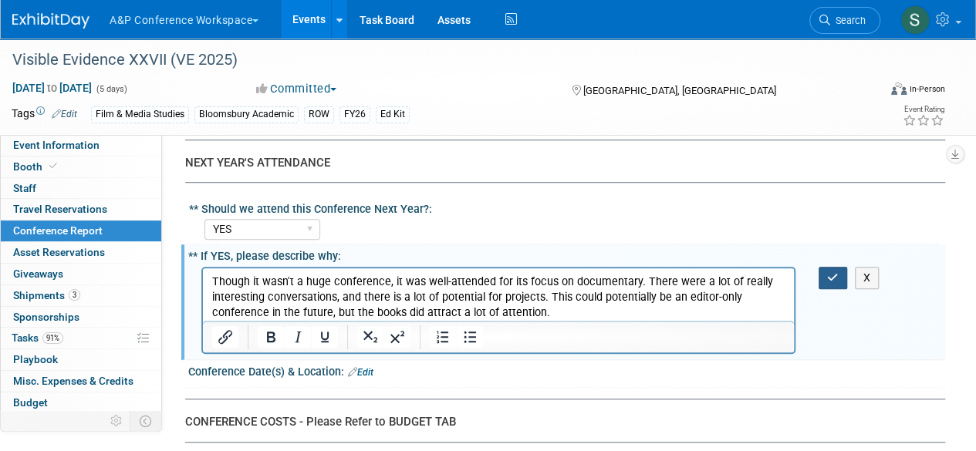
click at [825, 270] on button "button" at bounding box center [832, 278] width 29 height 22
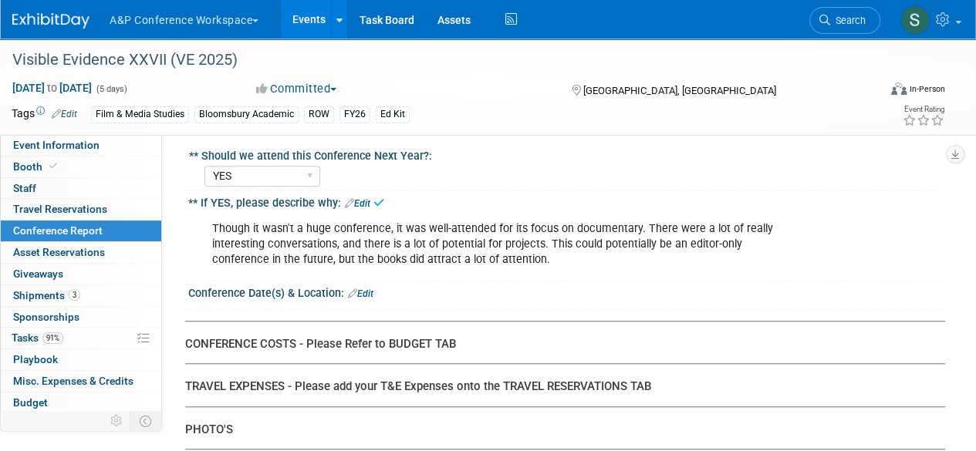
scroll to position [3470, 0]
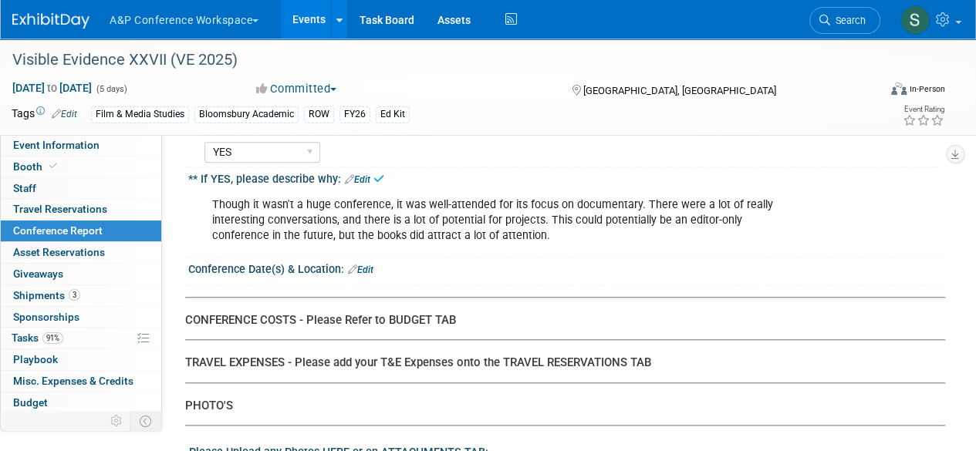
click at [361, 265] on link "Edit" at bounding box center [360, 270] width 25 height 11
select select "7"
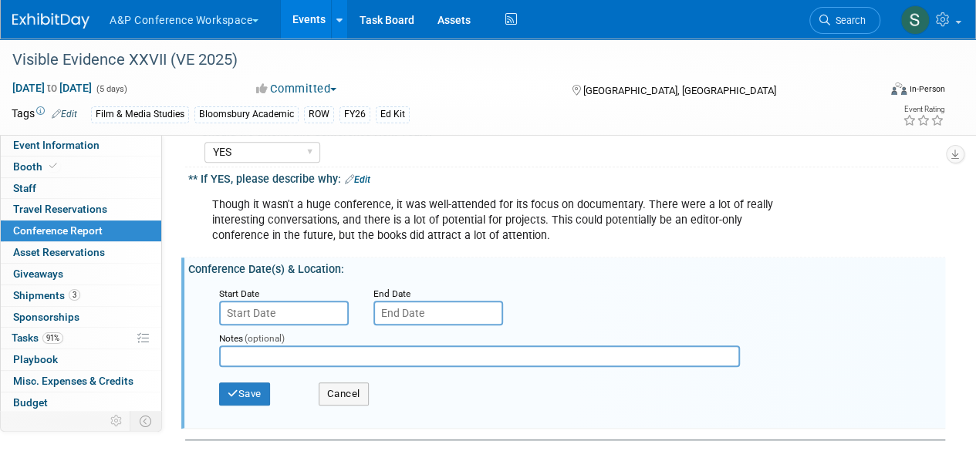
click at [319, 301] on input "text" at bounding box center [284, 313] width 130 height 25
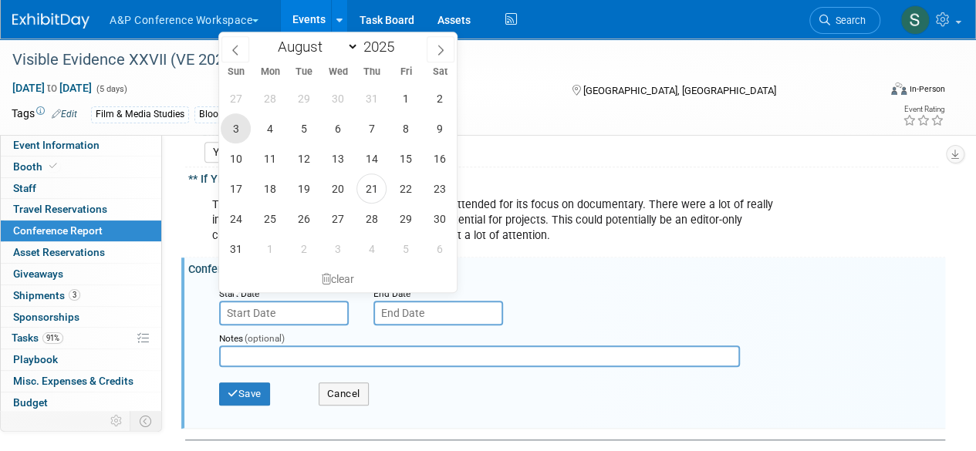
click at [241, 126] on span "3" at bounding box center [236, 128] width 30 height 30
type input "Aug 3, 2025"
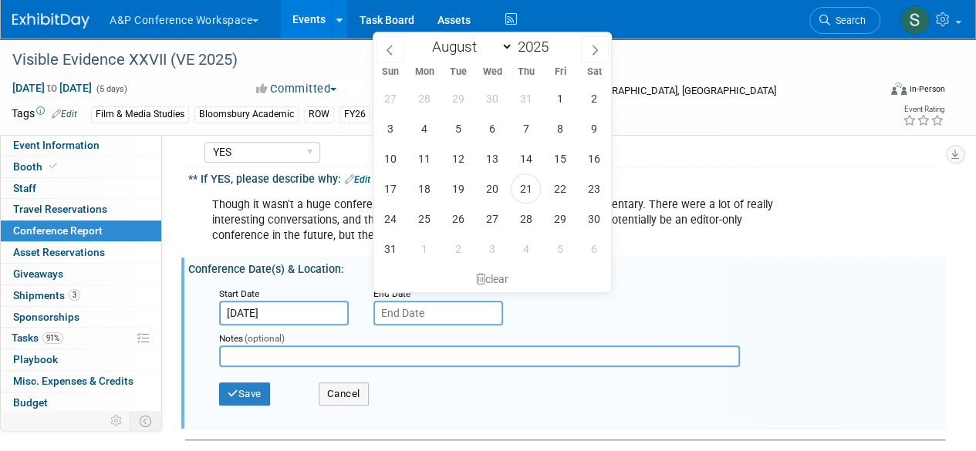
click at [430, 302] on input "text" at bounding box center [438, 313] width 130 height 25
click at [532, 123] on span "7" at bounding box center [526, 128] width 30 height 30
type input "Aug 7, 2025"
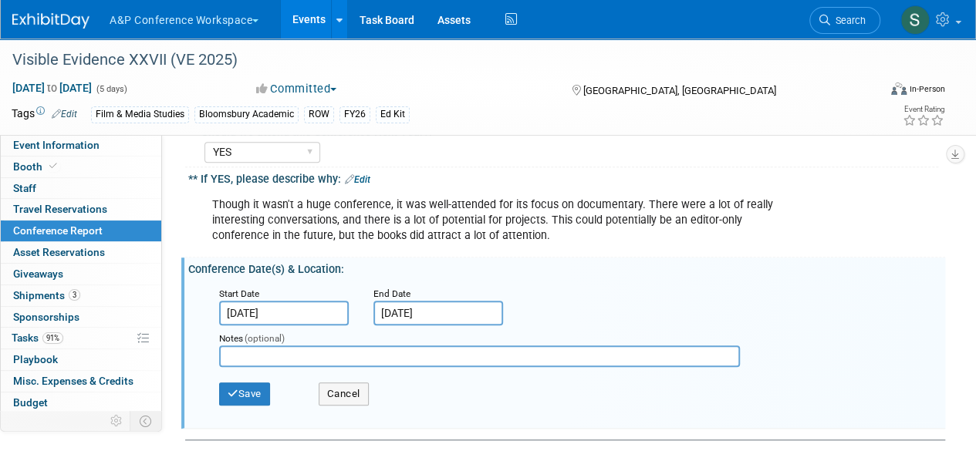
click at [309, 346] on input "text" at bounding box center [479, 357] width 521 height 22
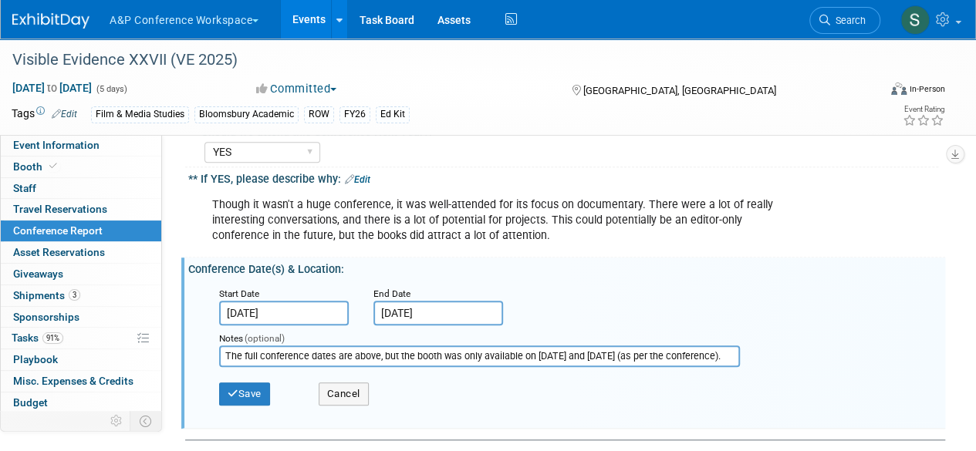
click at [728, 346] on input "The full conference dates are above, but the booth was only available on August…" at bounding box center [479, 357] width 521 height 22
type input "The full conference dates are above, but the booth was only available on August…"
drag, startPoint x: 241, startPoint y: 379, endPoint x: 246, endPoint y: 366, distance: 13.5
click at [241, 383] on button "Save" at bounding box center [244, 394] width 51 height 23
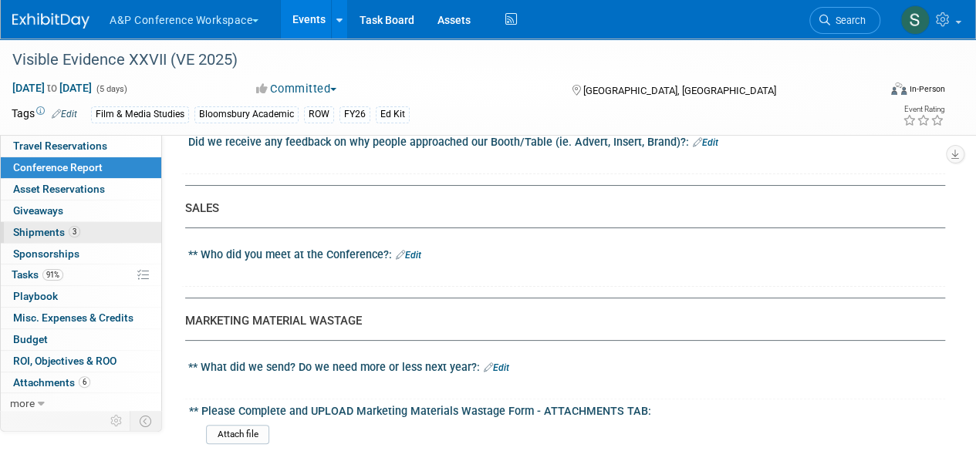
scroll to position [2904, 0]
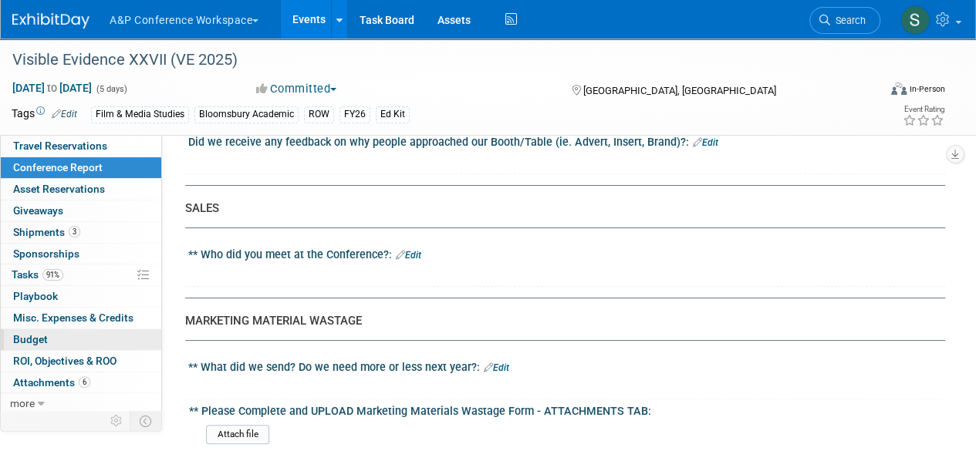
click at [65, 339] on link "Budget" at bounding box center [81, 339] width 160 height 21
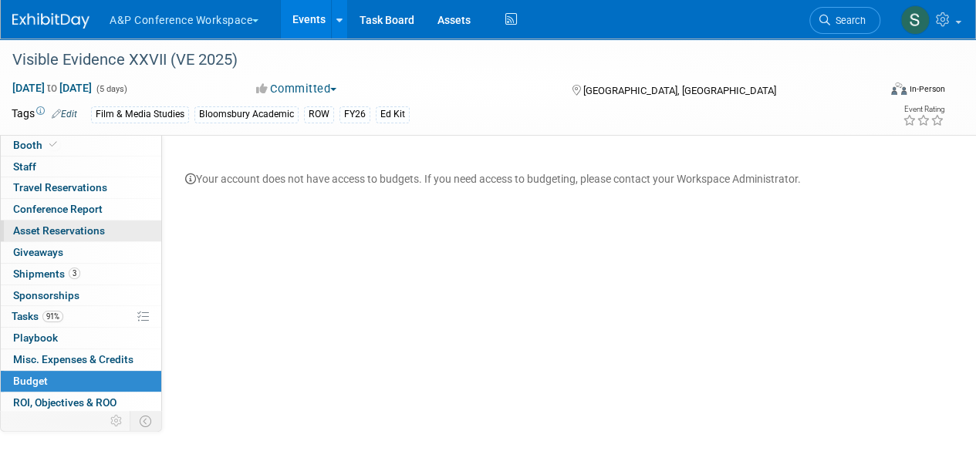
scroll to position [0, 0]
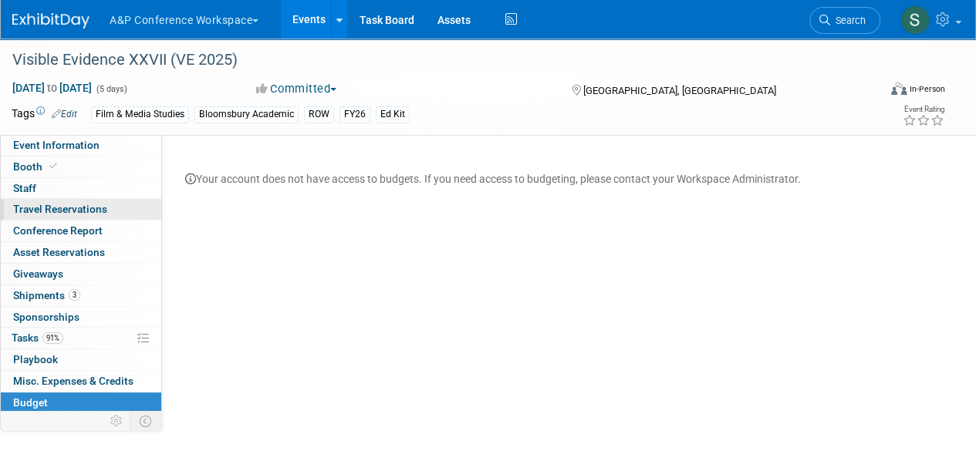
click at [63, 212] on span "Travel Reservations 0" at bounding box center [60, 209] width 94 height 12
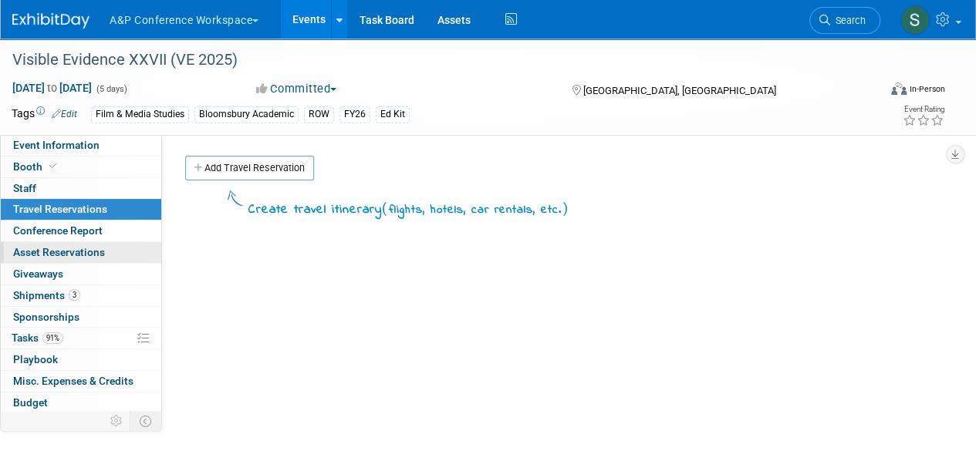
click at [59, 250] on span "Asset Reservations 0" at bounding box center [59, 252] width 92 height 12
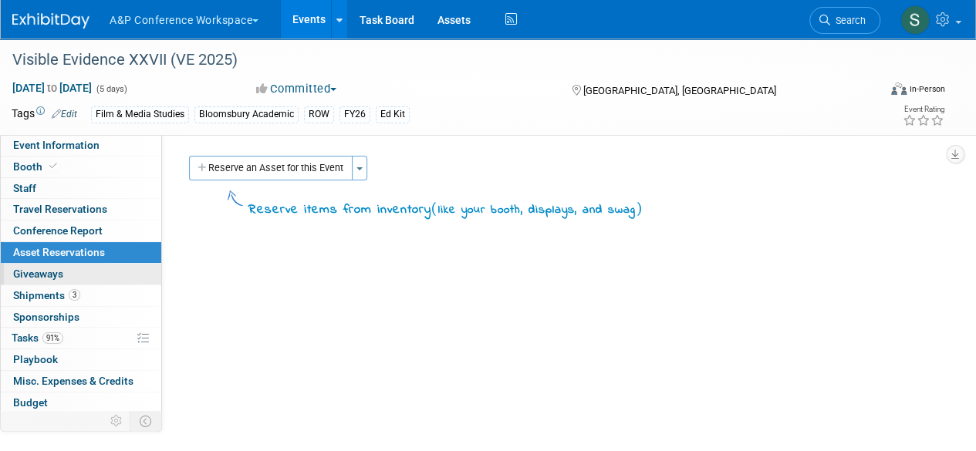
click at [59, 275] on span "Giveaways 0" at bounding box center [38, 274] width 50 height 12
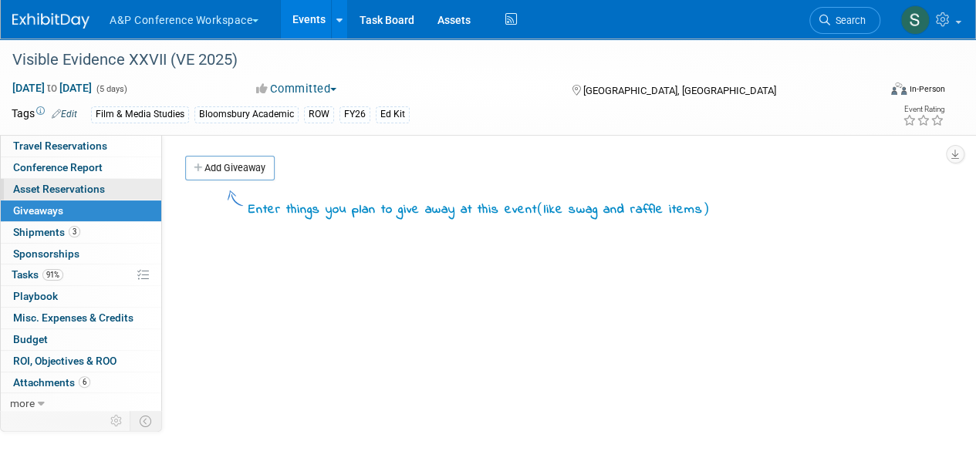
scroll to position [77, 0]
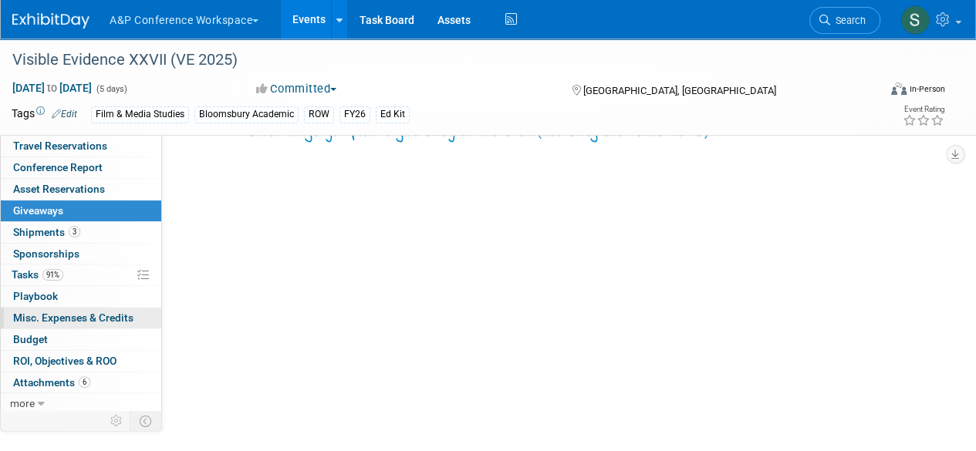
click at [55, 319] on span "Misc. Expenses & Credits 0" at bounding box center [73, 318] width 120 height 12
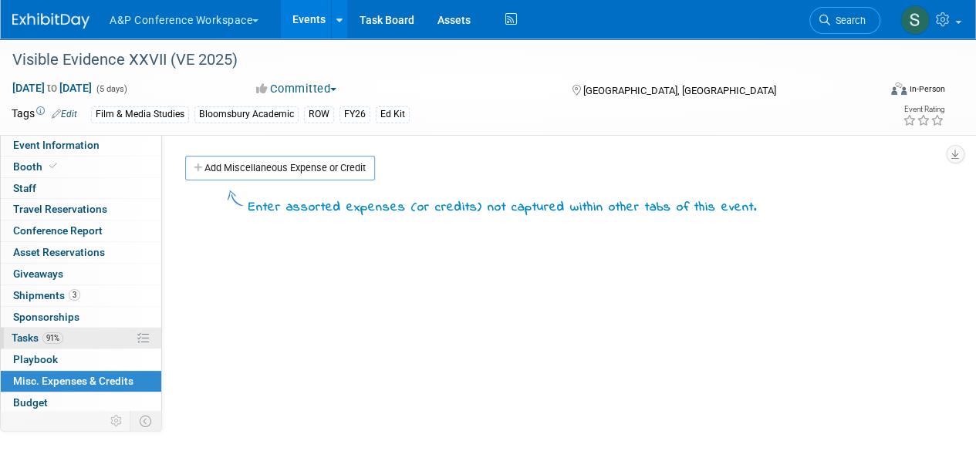
scroll to position [0, 0]
click at [72, 329] on link "91% Tasks 91%" at bounding box center [81, 338] width 160 height 21
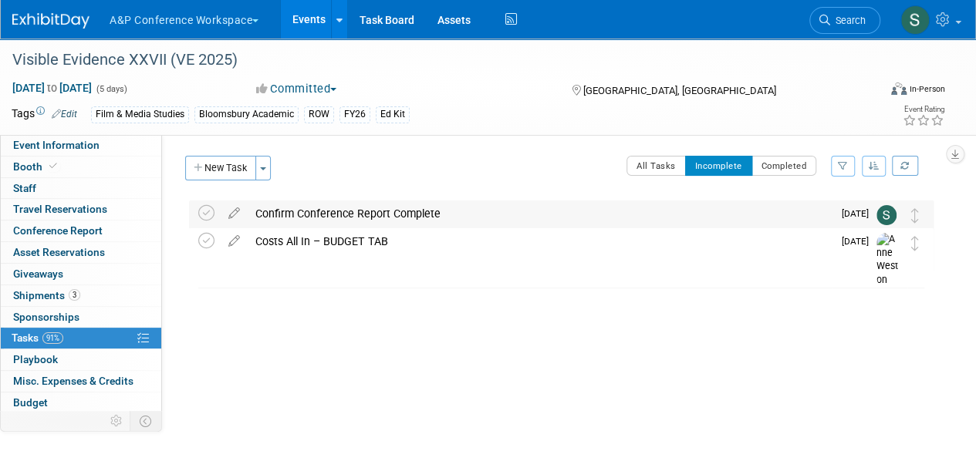
click at [858, 211] on span "Aug 22" at bounding box center [858, 213] width 35 height 11
click at [204, 212] on icon at bounding box center [206, 213] width 16 height 16
